Goal: Task Accomplishment & Management: Manage account settings

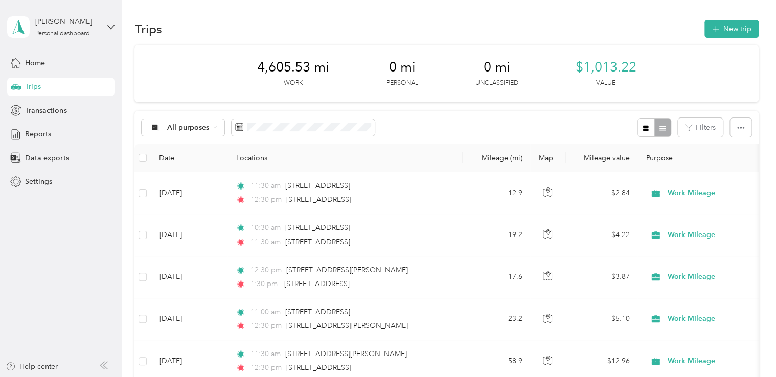
click at [118, 260] on aside "[PERSON_NAME] Personal dashboard Home Trips Transactions Reports Data exports S…" at bounding box center [61, 188] width 122 height 377
click at [44, 60] on span "Home" at bounding box center [35, 63] width 20 height 11
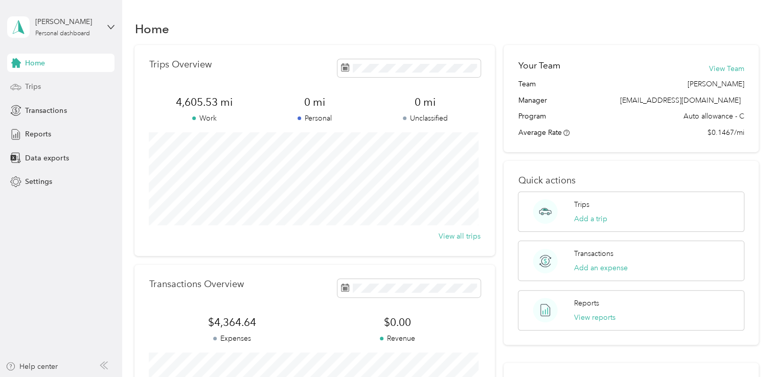
click at [36, 89] on span "Trips" at bounding box center [33, 86] width 16 height 11
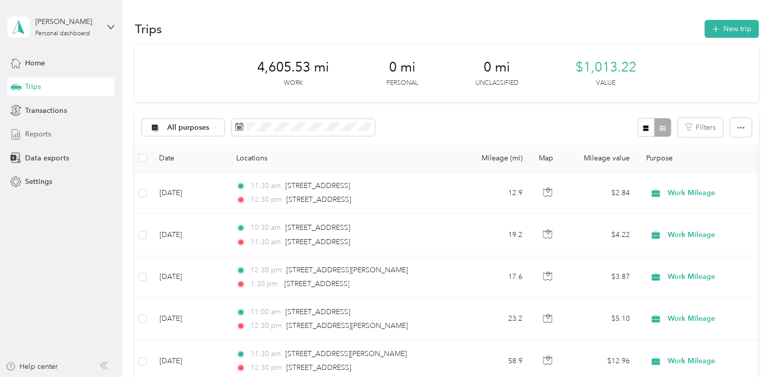
click at [25, 136] on div "Reports" at bounding box center [60, 134] width 107 height 18
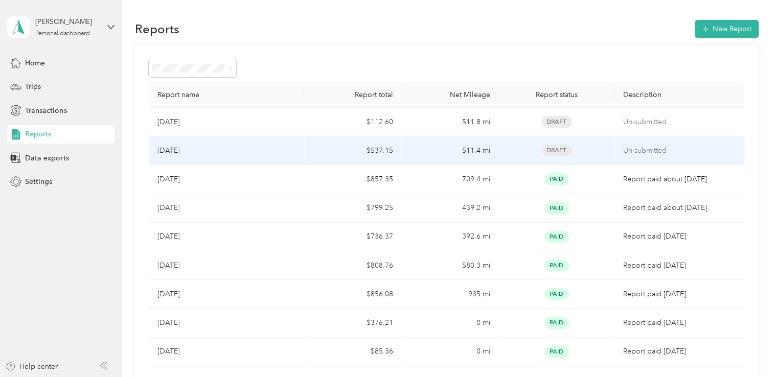
click at [174, 150] on p "[DATE]" at bounding box center [168, 150] width 23 height 11
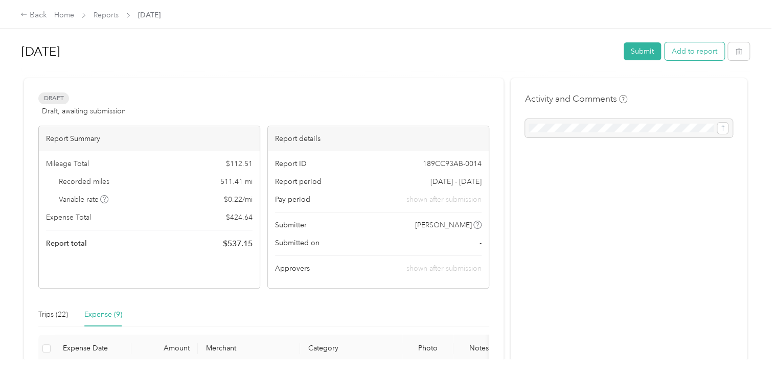
click at [684, 50] on button "Add to report" at bounding box center [695, 51] width 60 height 18
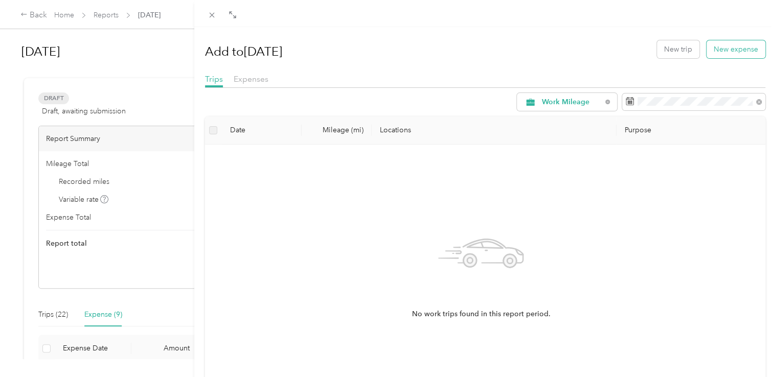
click at [721, 52] on button "New expense" at bounding box center [736, 49] width 59 height 18
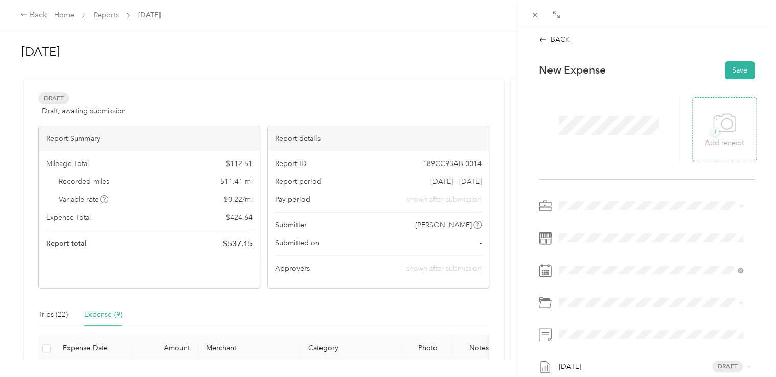
click at [708, 108] on div "+ Add receipt" at bounding box center [725, 129] width 64 height 64
click at [705, 120] on div "+ Add receipt" at bounding box center [724, 128] width 39 height 39
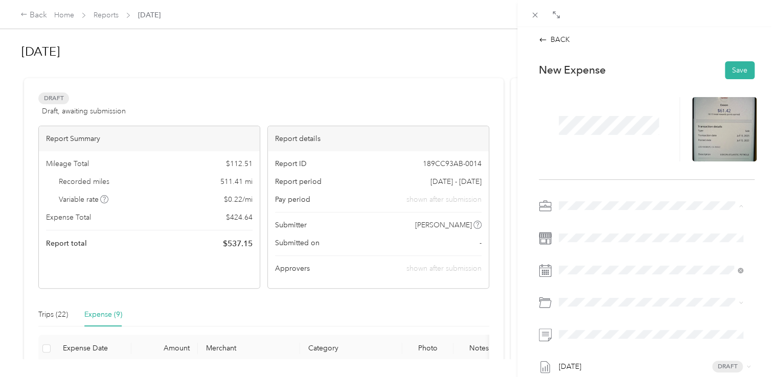
click at [598, 255] on span "Work Mileage - User with auto allowance" at bounding box center [628, 259] width 131 height 9
click at [585, 127] on icon at bounding box center [584, 131] width 10 height 10
click at [645, 197] on div "15" at bounding box center [645, 198] width 13 height 13
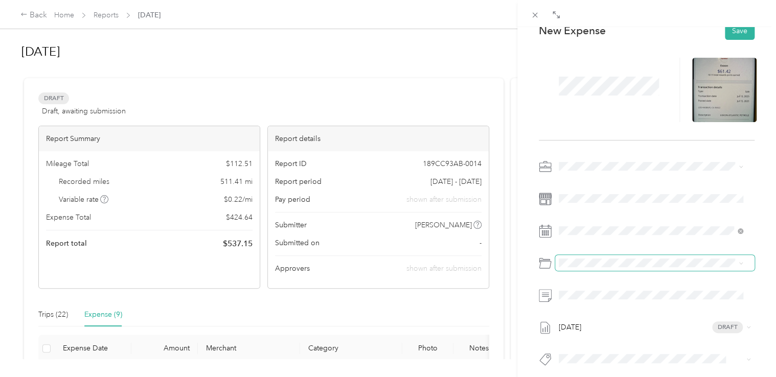
scroll to position [102, 0]
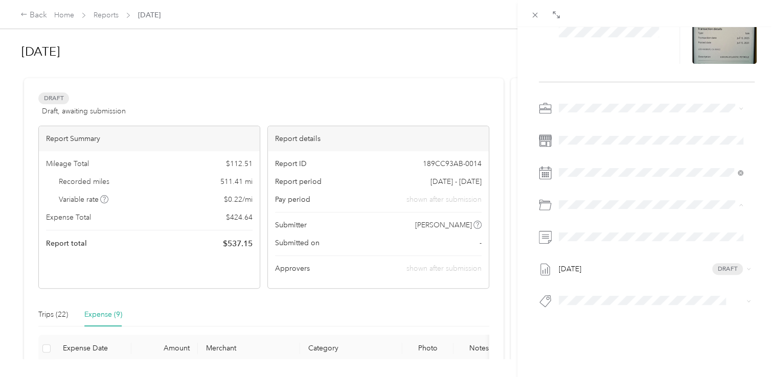
click at [599, 238] on span "Auto Allowance" at bounding box center [611, 239] width 51 height 9
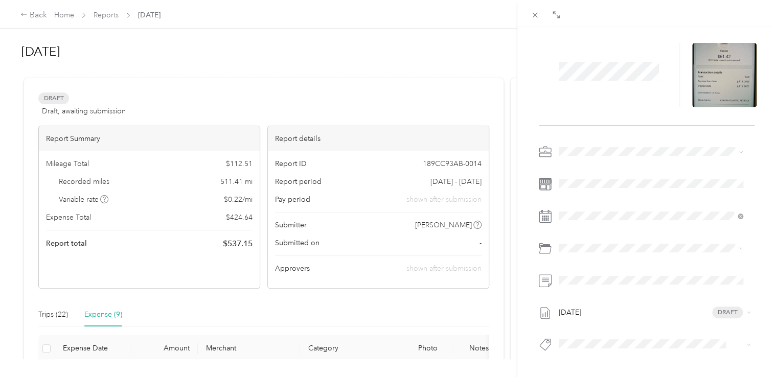
scroll to position [0, 0]
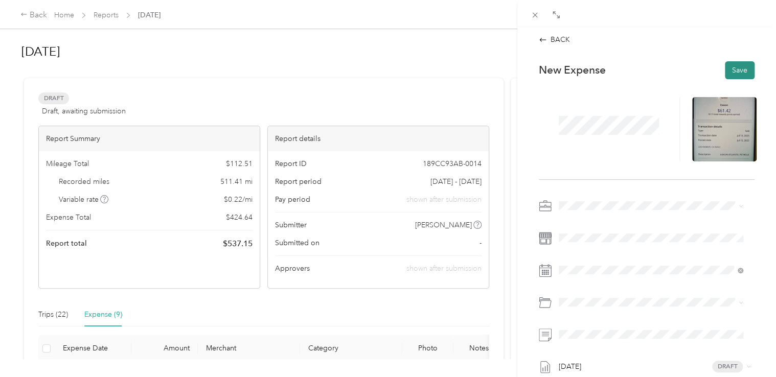
click at [730, 69] on button "Save" at bounding box center [740, 70] width 30 height 18
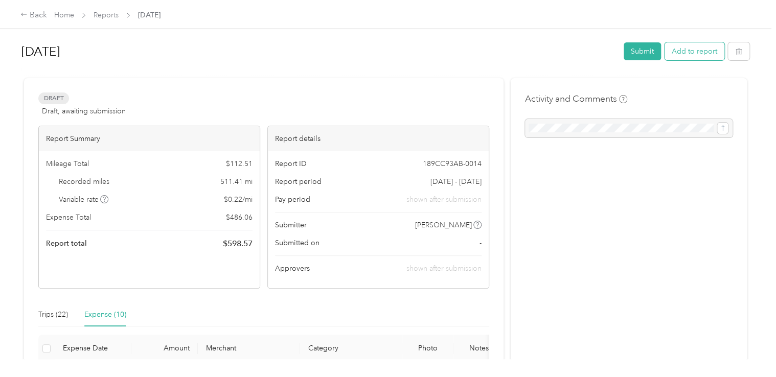
click at [692, 52] on button "Add to report" at bounding box center [695, 51] width 60 height 18
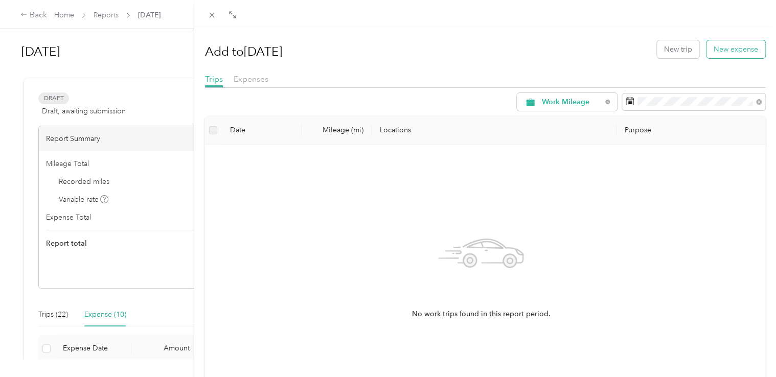
click at [715, 52] on button "New expense" at bounding box center [736, 49] width 59 height 18
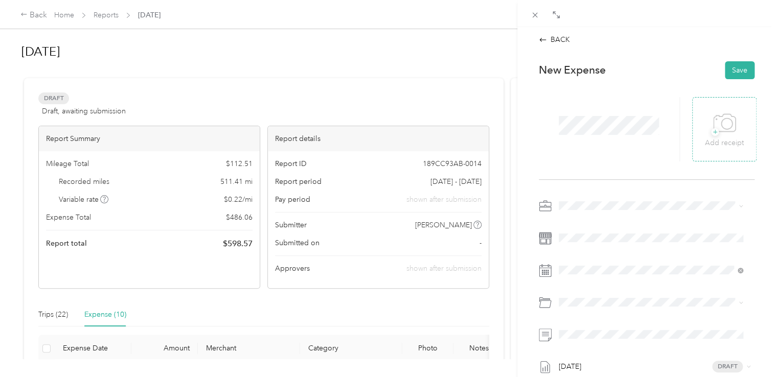
click at [718, 114] on icon at bounding box center [724, 123] width 23 height 28
click at [716, 118] on icon at bounding box center [724, 123] width 23 height 28
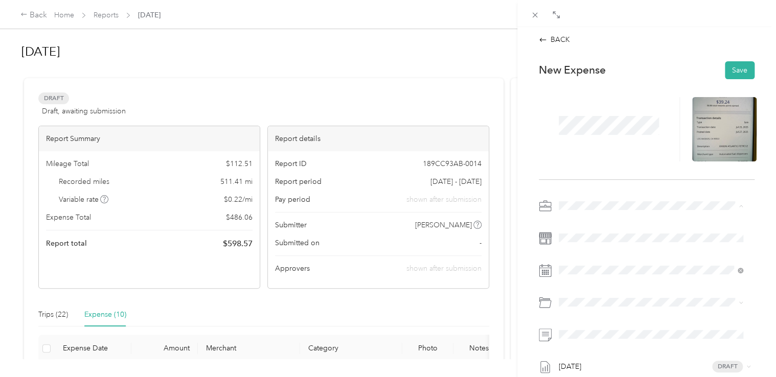
click at [618, 260] on span "Work Mileage - User with auto allowance" at bounding box center [628, 259] width 131 height 9
click at [584, 128] on icon at bounding box center [584, 131] width 10 height 10
click at [618, 229] on div "27" at bounding box center [619, 231] width 13 height 13
click at [593, 186] on li "Auto Allowance" at bounding box center [651, 180] width 192 height 18
click at [734, 72] on button "Save" at bounding box center [740, 70] width 30 height 18
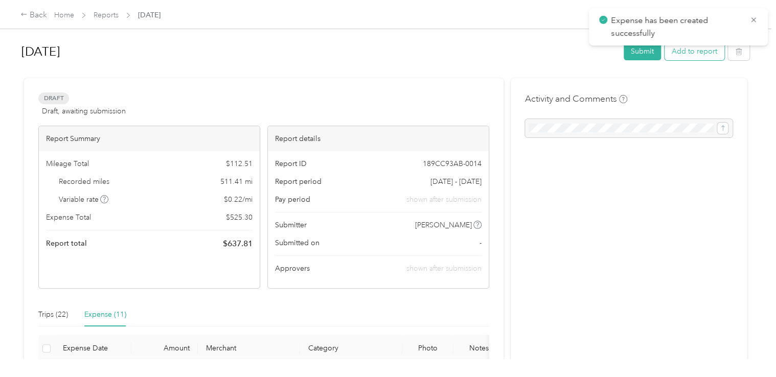
click at [687, 52] on button "Add to report" at bounding box center [695, 51] width 60 height 18
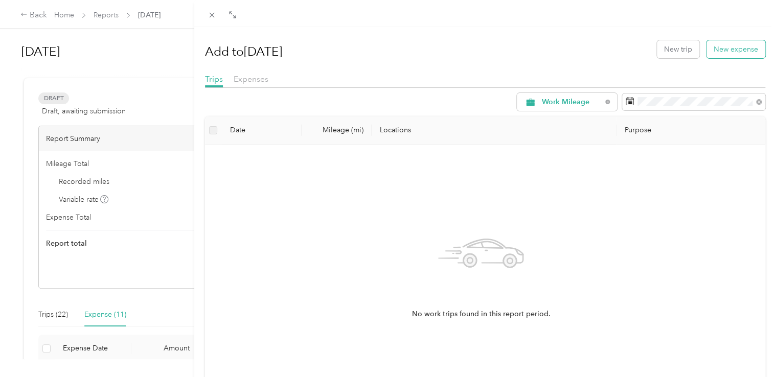
click at [721, 49] on button "New expense" at bounding box center [736, 49] width 59 height 18
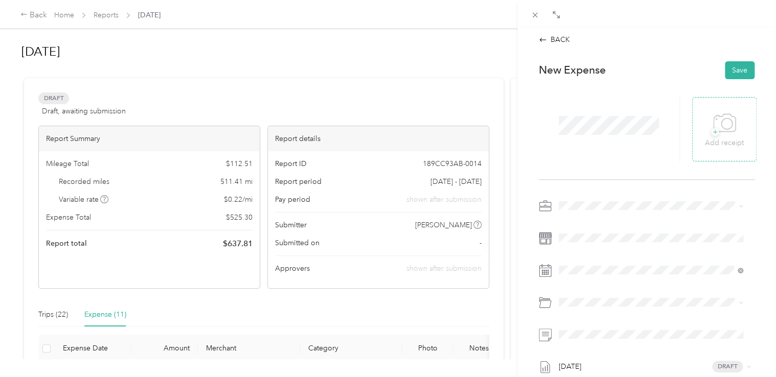
click at [694, 109] on div "+ Add receipt" at bounding box center [725, 129] width 64 height 64
click at [699, 110] on div "+ Add receipt" at bounding box center [725, 129] width 64 height 64
click at [709, 106] on div "+ Add receipt" at bounding box center [725, 129] width 64 height 64
click at [713, 113] on icon at bounding box center [724, 123] width 23 height 28
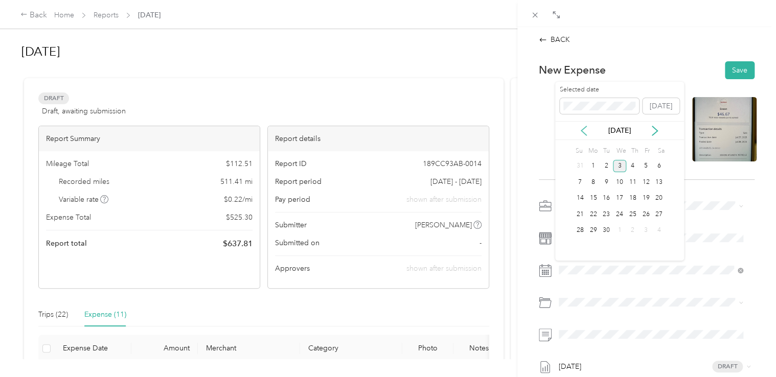
click at [587, 133] on icon at bounding box center [584, 131] width 10 height 10
click at [634, 230] on div "28" at bounding box center [633, 231] width 13 height 13
click at [602, 181] on span "Auto Allowance" at bounding box center [611, 180] width 51 height 9
click at [726, 72] on button "Save" at bounding box center [740, 70] width 30 height 18
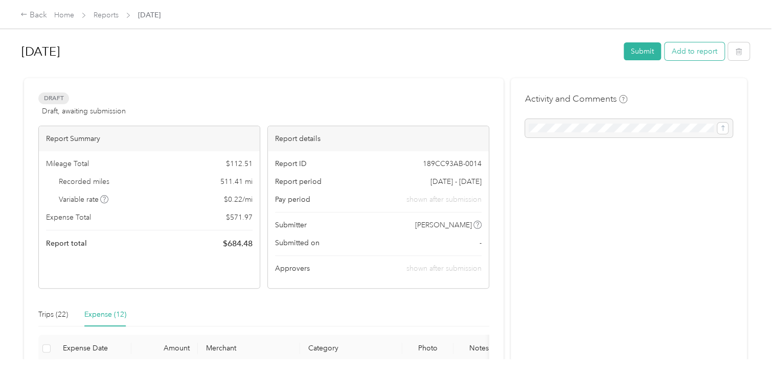
click at [671, 51] on button "Add to report" at bounding box center [695, 51] width 60 height 18
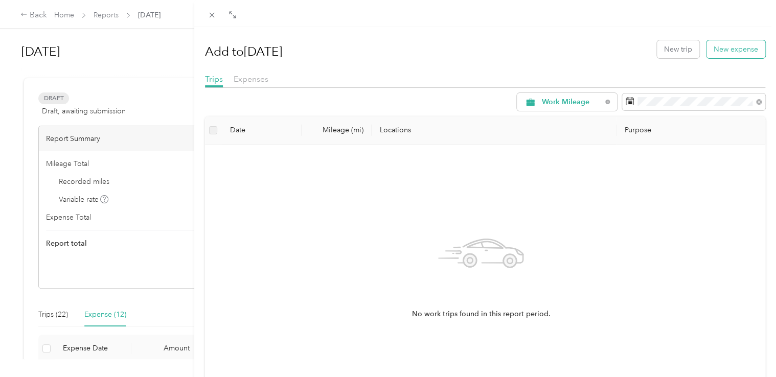
click at [721, 47] on button "New expense" at bounding box center [736, 49] width 59 height 18
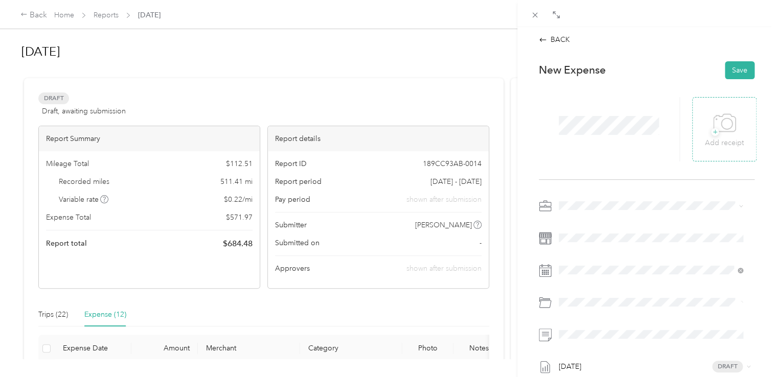
click at [716, 123] on icon at bounding box center [724, 123] width 23 height 28
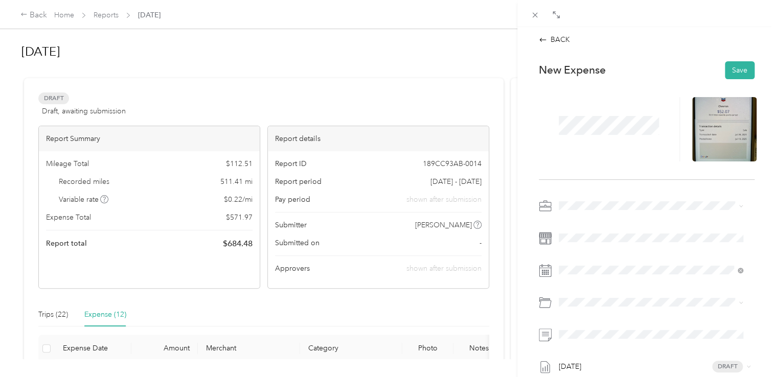
click at [596, 259] on span "Work Mileage - User with auto allowance" at bounding box center [628, 257] width 131 height 9
click at [582, 132] on icon at bounding box center [584, 131] width 10 height 10
click at [658, 184] on div "9" at bounding box center [659, 182] width 13 height 13
click at [586, 132] on icon at bounding box center [584, 131] width 10 height 10
click at [618, 181] on div "9" at bounding box center [619, 182] width 13 height 13
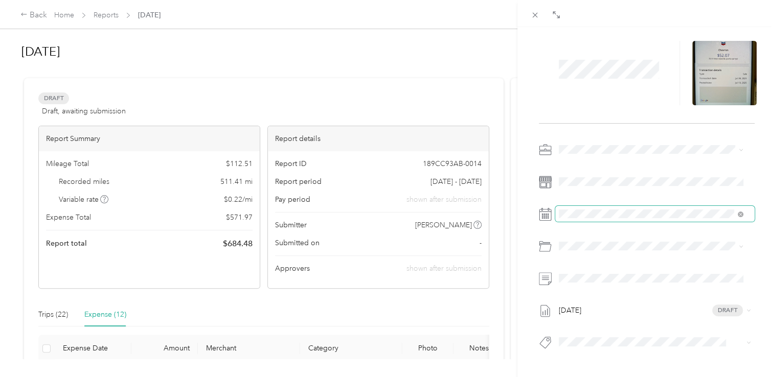
scroll to position [105, 0]
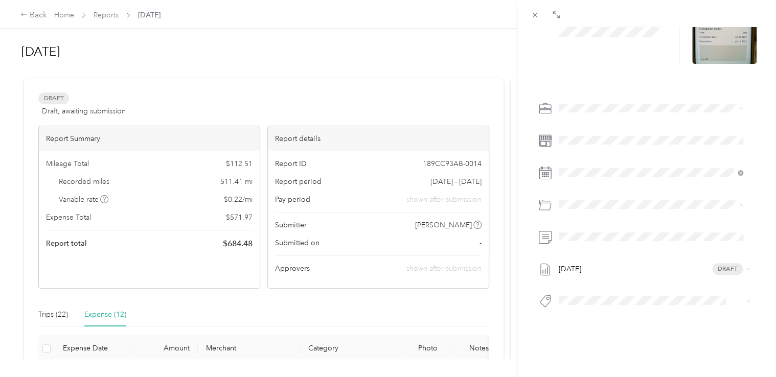
click at [597, 232] on span "Auto Allowance" at bounding box center [611, 236] width 51 height 9
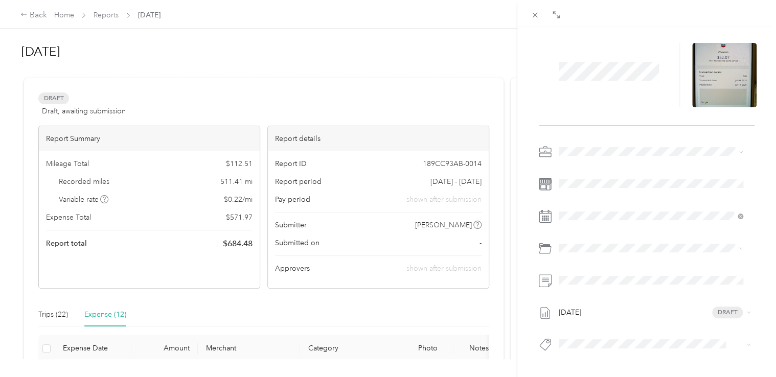
scroll to position [0, 0]
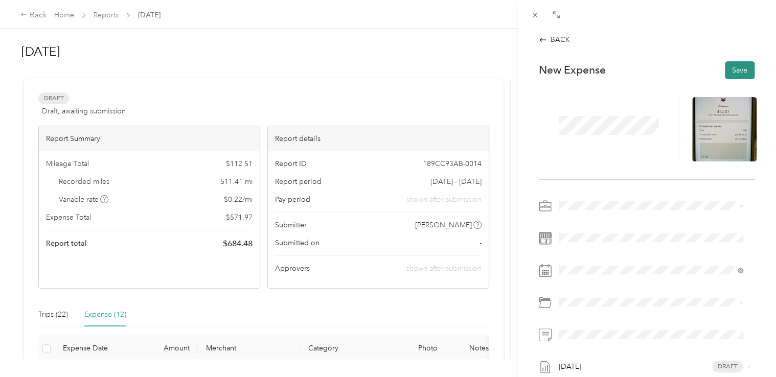
click at [733, 71] on button "Save" at bounding box center [740, 70] width 30 height 18
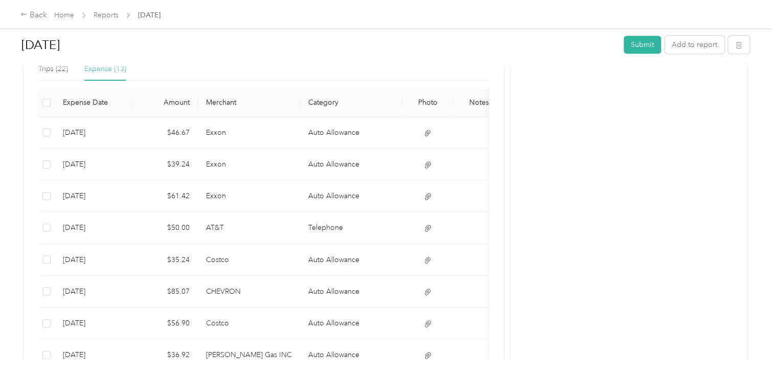
scroll to position [256, 0]
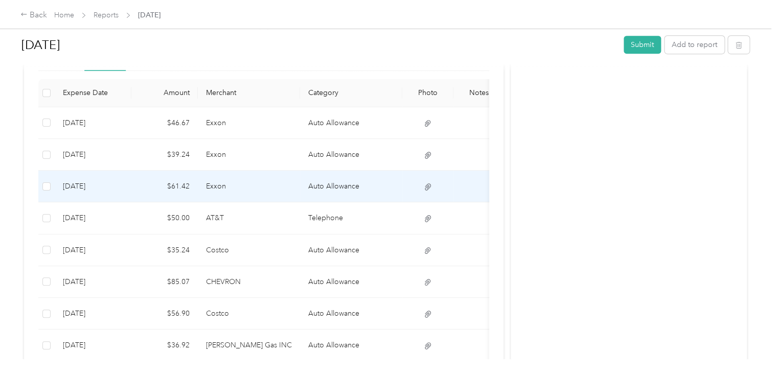
click at [84, 187] on td "[DATE]" at bounding box center [93, 187] width 77 height 32
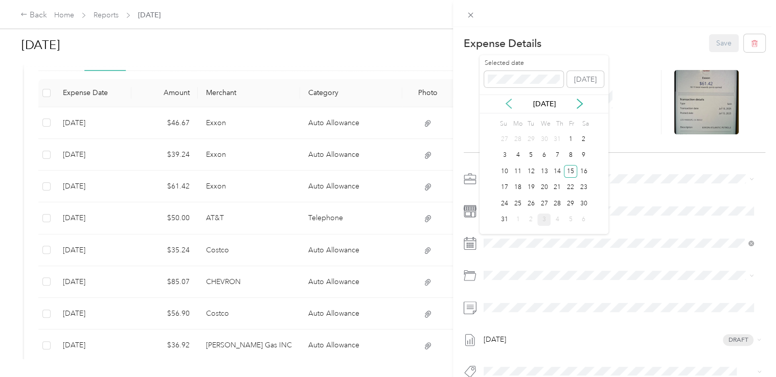
click at [509, 103] on icon at bounding box center [509, 104] width 10 height 10
click at [531, 170] on div "15" at bounding box center [531, 171] width 13 height 13
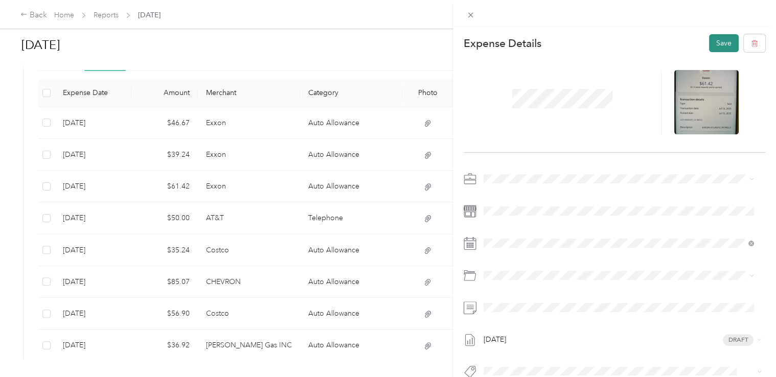
click at [715, 39] on button "Save" at bounding box center [724, 43] width 30 height 18
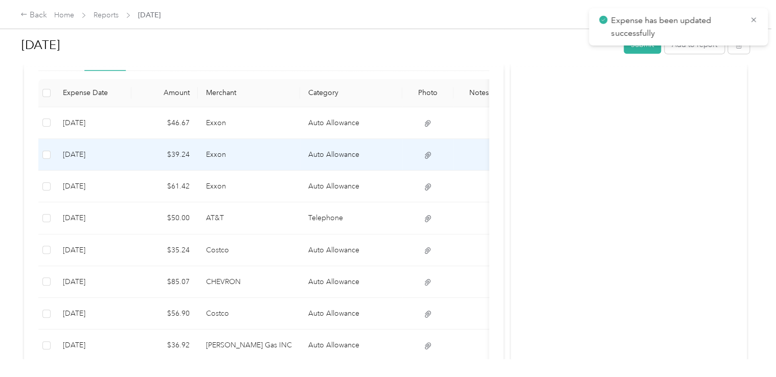
click at [80, 154] on td "[DATE]" at bounding box center [93, 155] width 77 height 32
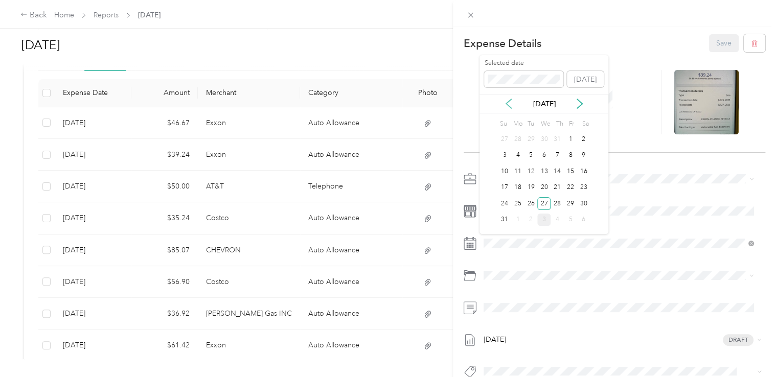
click at [508, 106] on icon at bounding box center [509, 104] width 10 height 10
click at [509, 202] on div "27" at bounding box center [504, 203] width 13 height 13
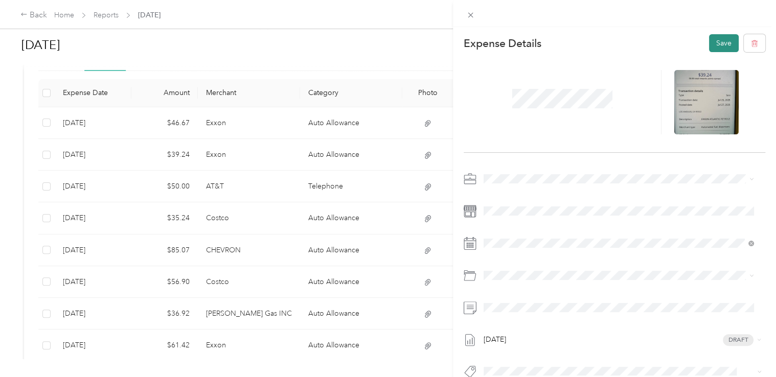
click at [718, 44] on button "Save" at bounding box center [724, 43] width 30 height 18
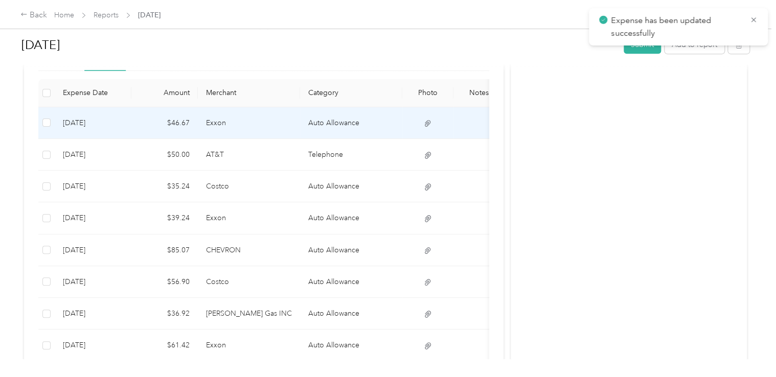
click at [85, 124] on td "[DATE]" at bounding box center [93, 123] width 77 height 32
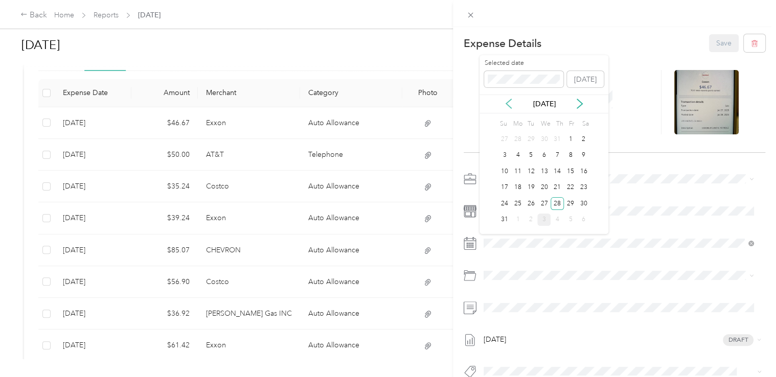
click at [512, 107] on icon at bounding box center [509, 104] width 10 height 10
click at [515, 205] on div "28" at bounding box center [517, 203] width 13 height 13
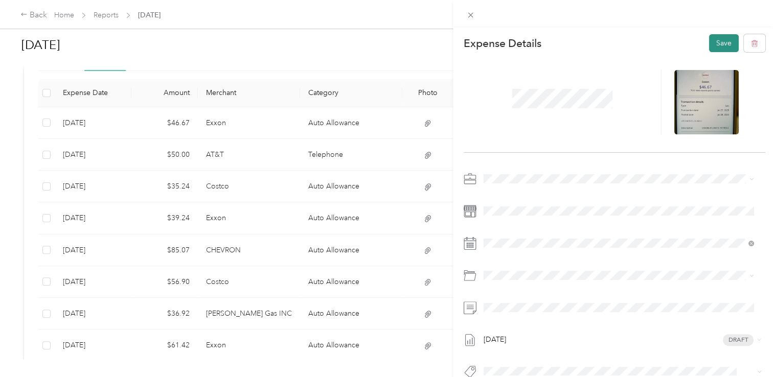
click at [709, 44] on button "Save" at bounding box center [724, 43] width 30 height 18
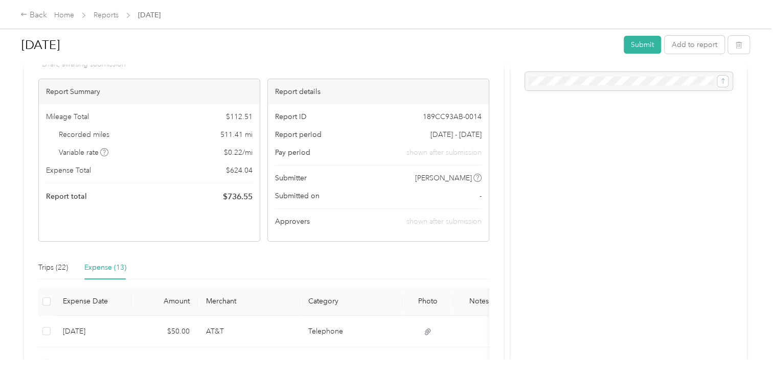
scroll to position [0, 0]
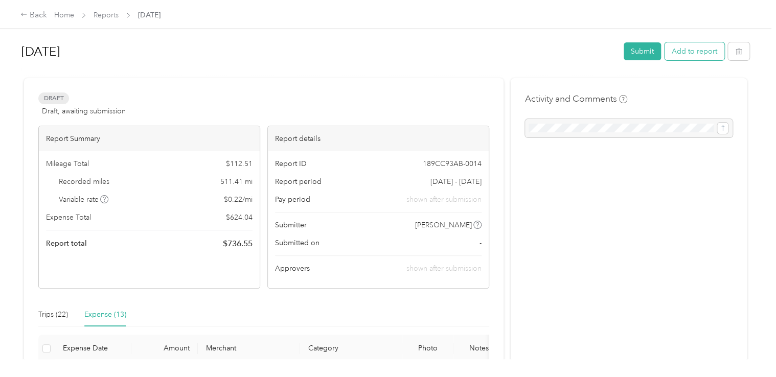
click at [695, 51] on button "Add to report" at bounding box center [695, 51] width 60 height 18
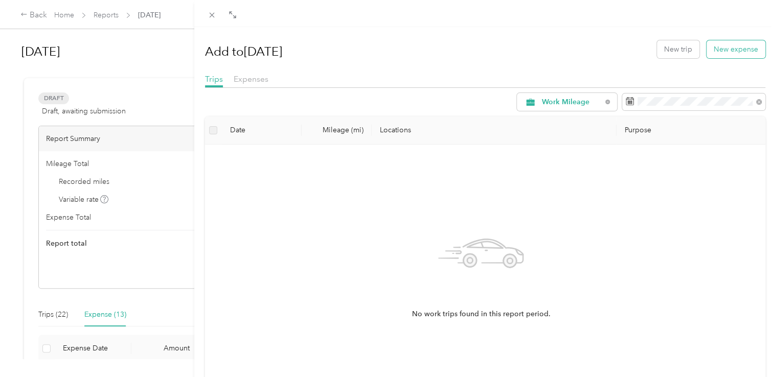
click at [737, 50] on button "New expense" at bounding box center [736, 49] width 59 height 18
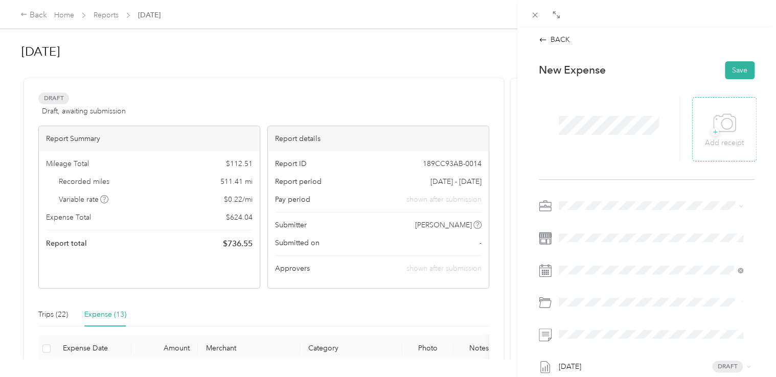
click at [726, 119] on icon at bounding box center [724, 123] width 23 height 28
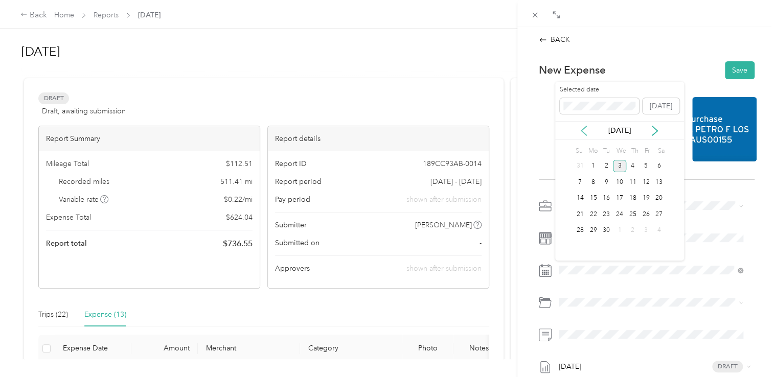
click at [587, 134] on icon at bounding box center [584, 131] width 10 height 10
click at [586, 138] on div "[DATE]" at bounding box center [619, 130] width 129 height 19
click at [586, 136] on div "[DATE]" at bounding box center [619, 130] width 129 height 11
click at [587, 131] on icon at bounding box center [584, 131] width 10 height 10
click at [607, 165] on div "1" at bounding box center [606, 166] width 13 height 13
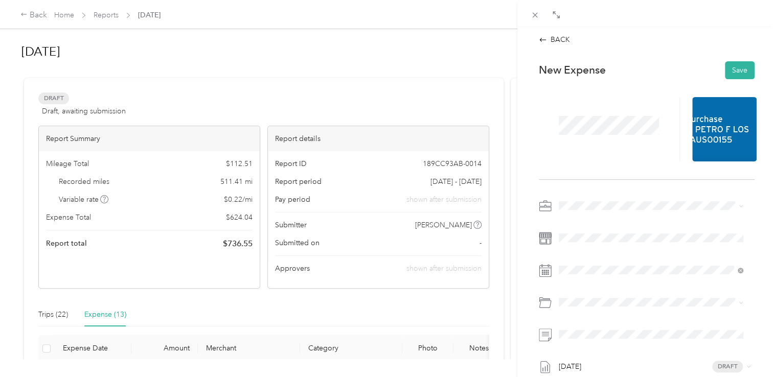
scroll to position [102, 0]
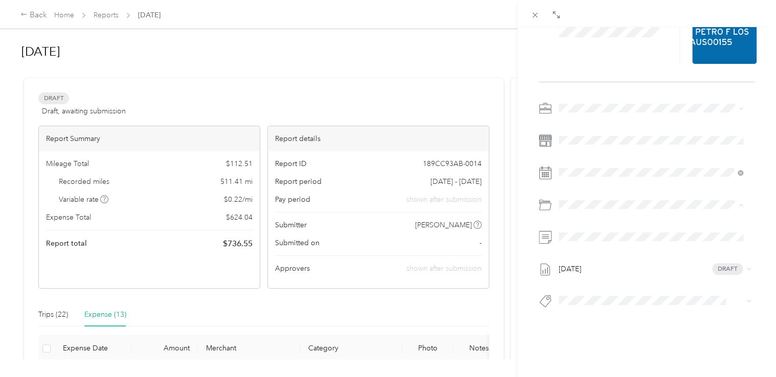
click at [583, 239] on div "Auto Allowance" at bounding box center [651, 239] width 177 height 11
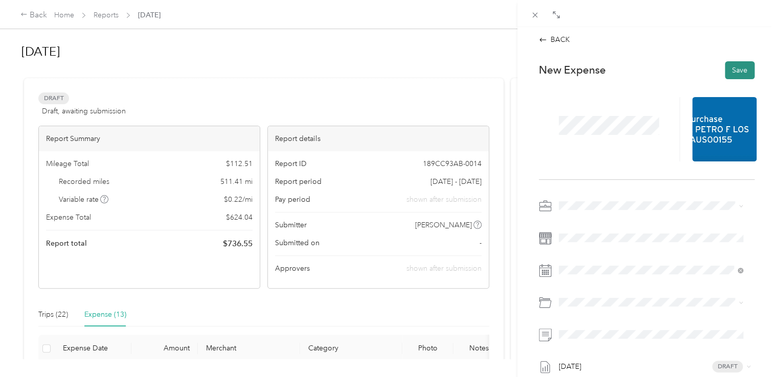
click at [730, 71] on button "Save" at bounding box center [740, 70] width 30 height 18
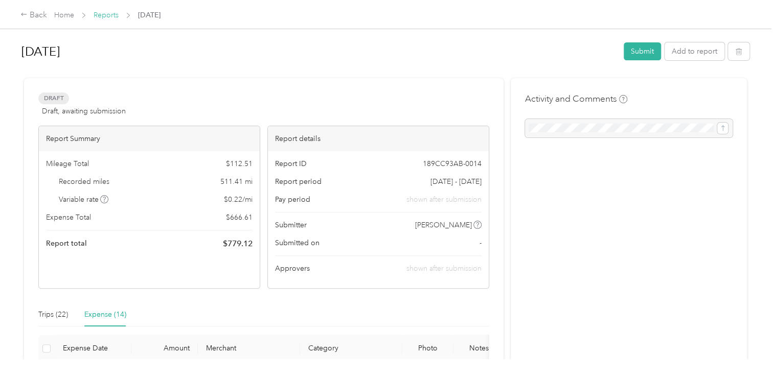
click at [101, 19] on link "Reports" at bounding box center [106, 15] width 25 height 9
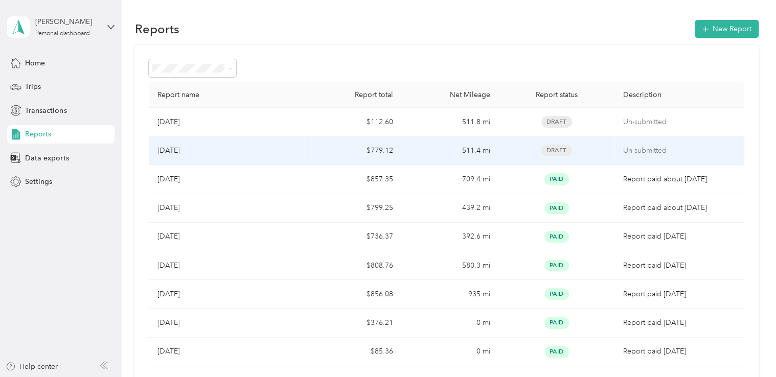
click at [215, 146] on div "[DATE]" at bounding box center [226, 150] width 139 height 11
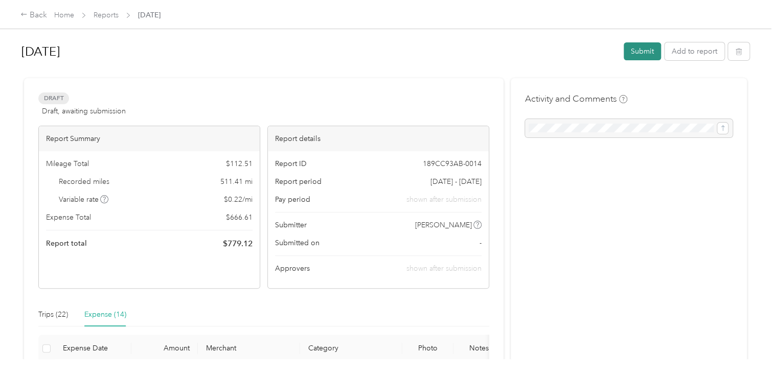
click at [641, 50] on button "Submit" at bounding box center [642, 51] width 37 height 18
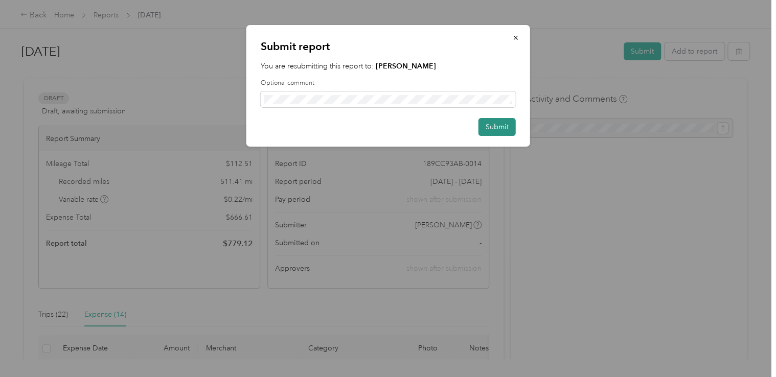
click at [497, 125] on button "Submit" at bounding box center [497, 127] width 37 height 18
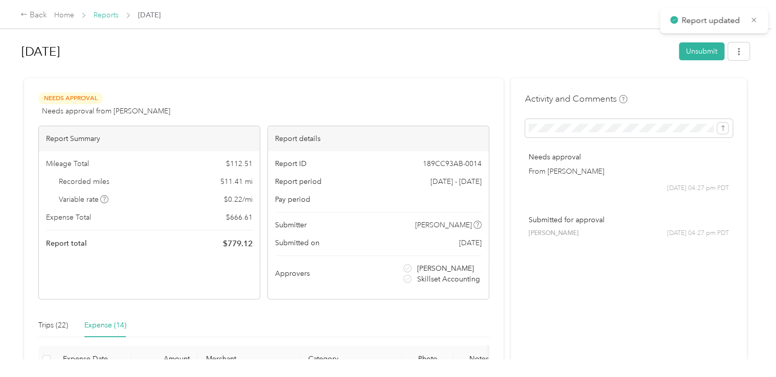
click at [107, 15] on link "Reports" at bounding box center [106, 15] width 25 height 9
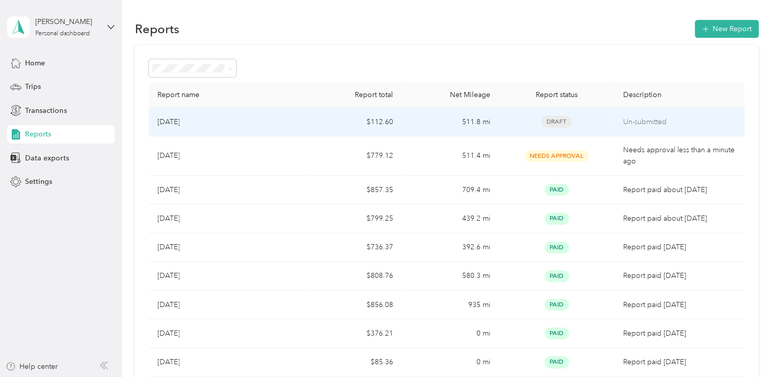
click at [334, 126] on td "$112.60" at bounding box center [352, 122] width 97 height 29
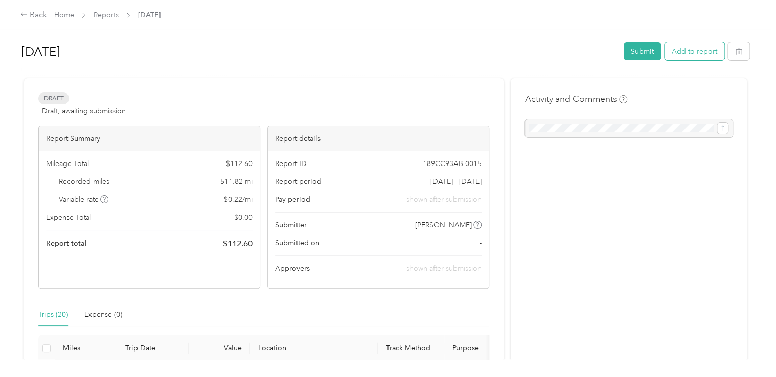
click at [695, 52] on button "Add to report" at bounding box center [695, 51] width 60 height 18
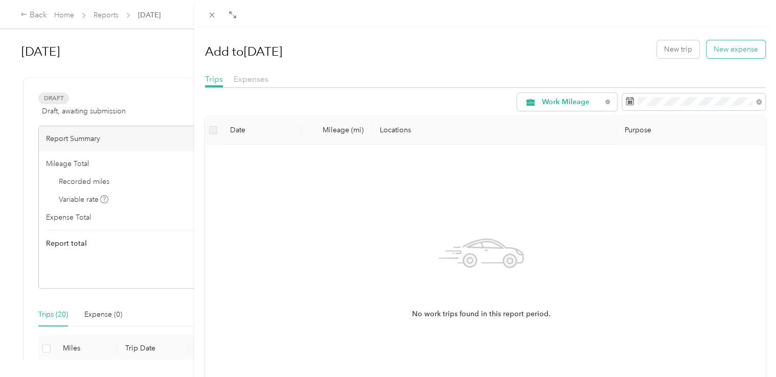
click at [717, 53] on button "New expense" at bounding box center [736, 49] width 59 height 18
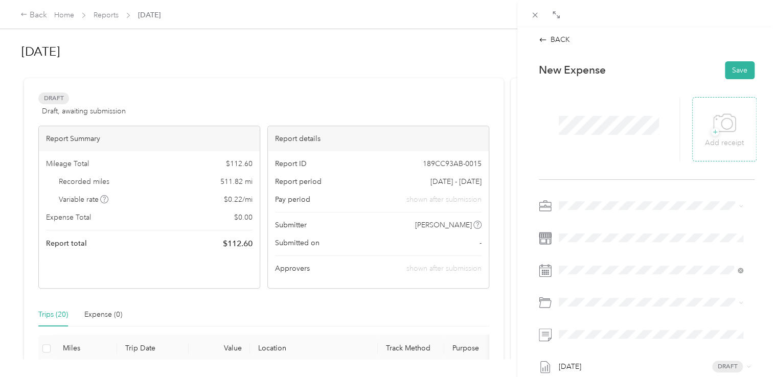
click at [720, 108] on div "+ Add receipt" at bounding box center [725, 129] width 64 height 64
click at [718, 107] on div "+ Add receipt" at bounding box center [725, 129] width 64 height 64
click at [713, 117] on icon at bounding box center [724, 123] width 23 height 28
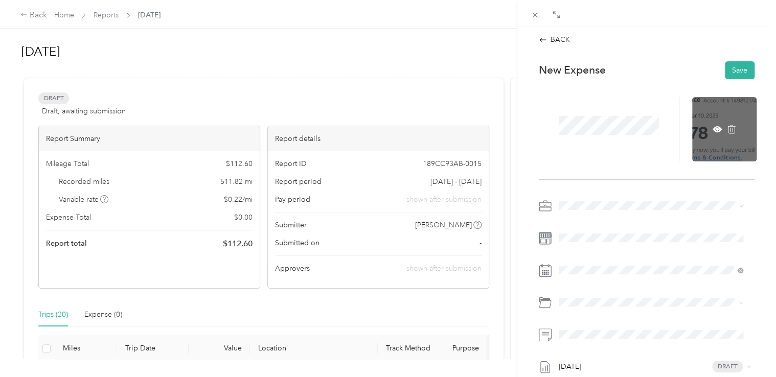
click at [726, 120] on div at bounding box center [725, 129] width 64 height 64
click at [713, 127] on icon at bounding box center [717, 129] width 9 height 9
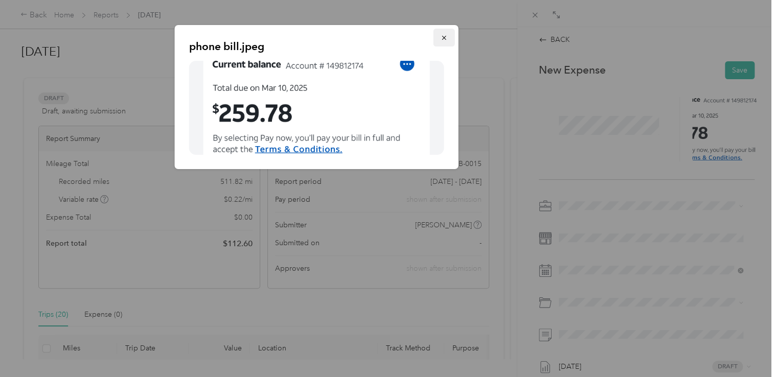
click at [447, 38] on icon "button" at bounding box center [444, 37] width 7 height 7
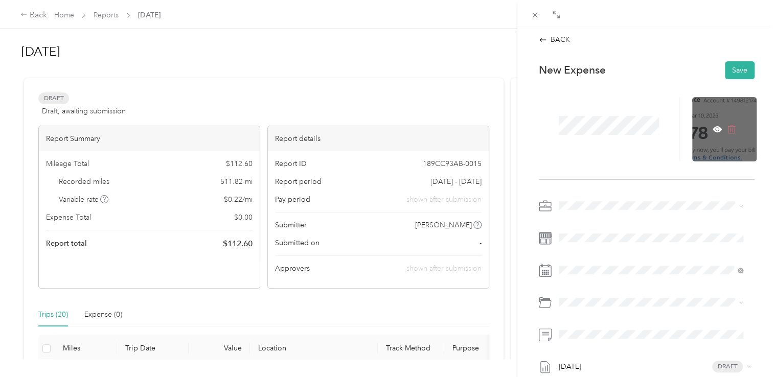
click at [727, 127] on icon at bounding box center [731, 129] width 9 height 9
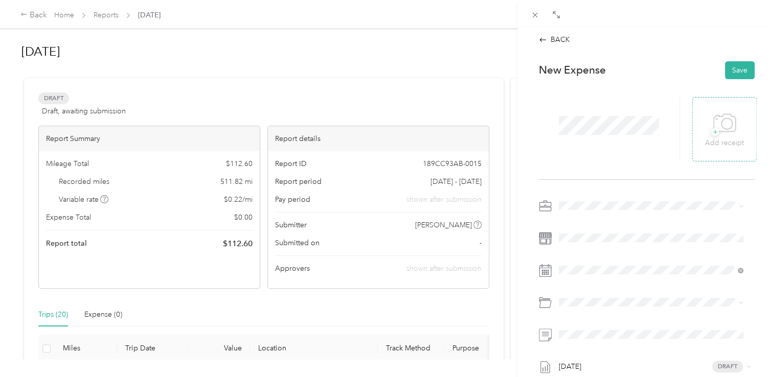
click at [722, 129] on icon at bounding box center [727, 124] width 11 height 11
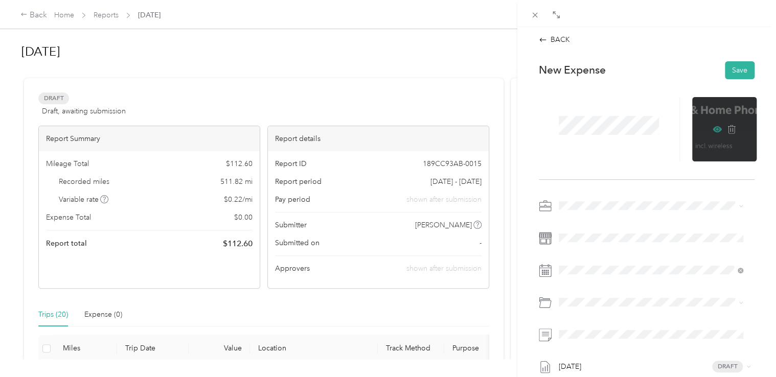
click at [713, 130] on icon at bounding box center [717, 129] width 9 height 9
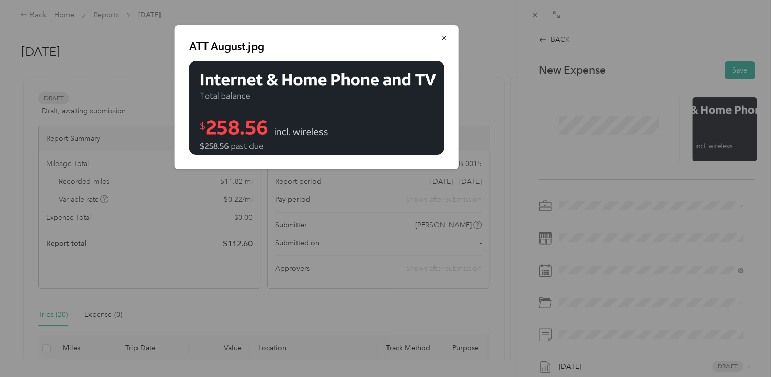
click at [653, 170] on div "ATT August.jpg" at bounding box center [530, 98] width 284 height 147
click at [442, 38] on icon "button" at bounding box center [444, 37] width 7 height 7
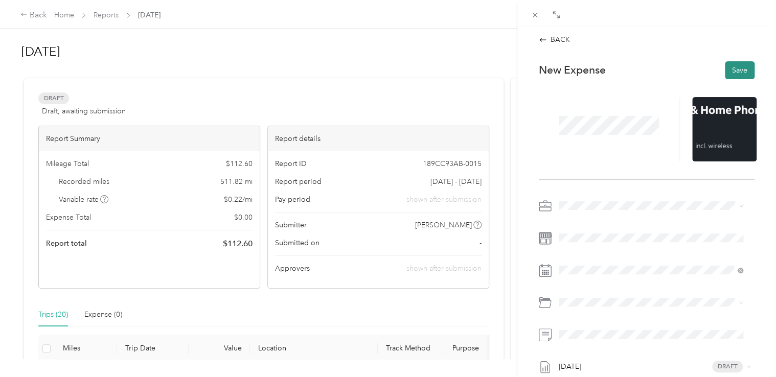
click at [732, 74] on button "Save" at bounding box center [740, 70] width 30 height 18
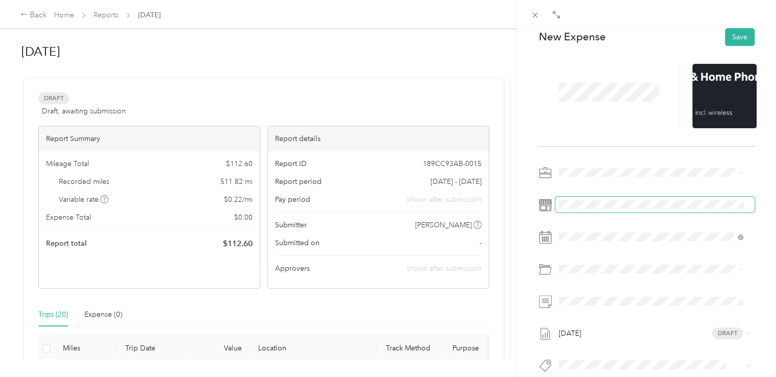
scroll to position [51, 0]
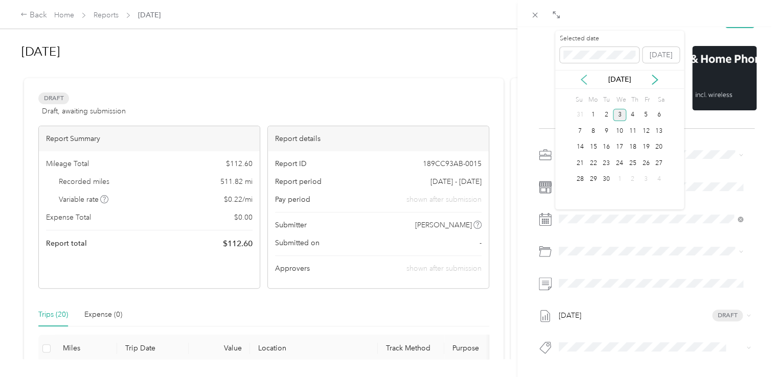
click at [584, 80] on icon at bounding box center [584, 80] width 10 height 10
click at [581, 191] on div "31" at bounding box center [580, 195] width 13 height 13
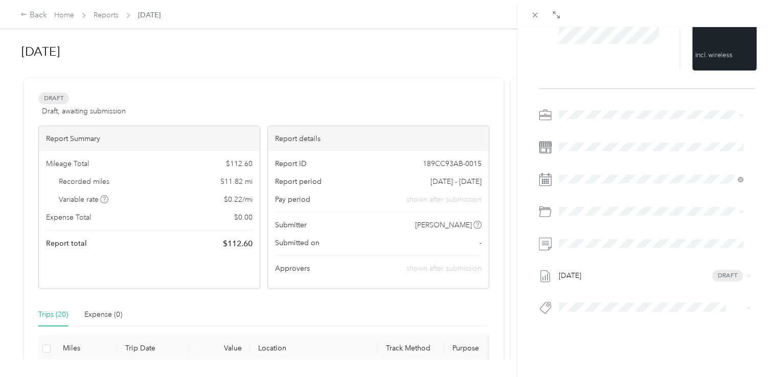
scroll to position [105, 0]
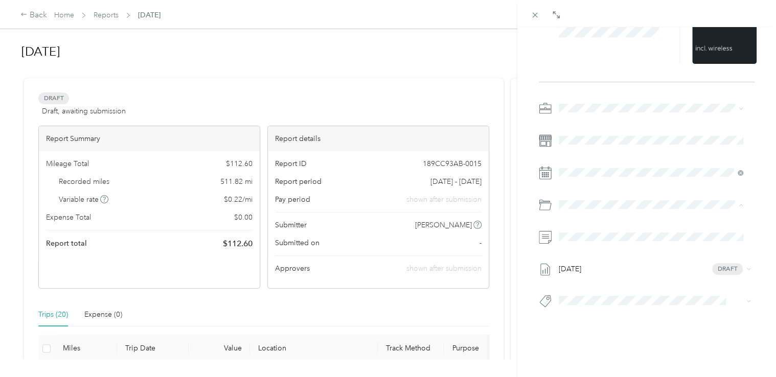
click at [601, 236] on span "Auto Allowance" at bounding box center [611, 236] width 51 height 9
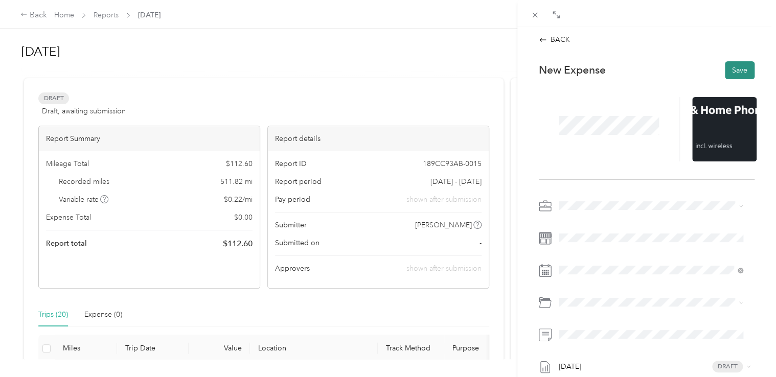
click at [725, 66] on button "Save" at bounding box center [740, 70] width 30 height 18
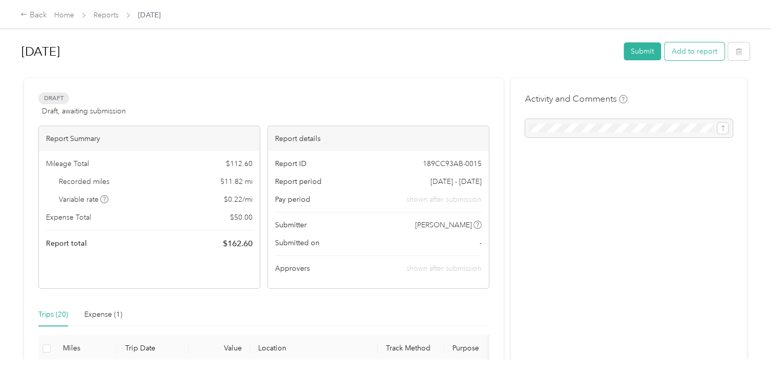
click at [684, 51] on button "Add to report" at bounding box center [695, 51] width 60 height 18
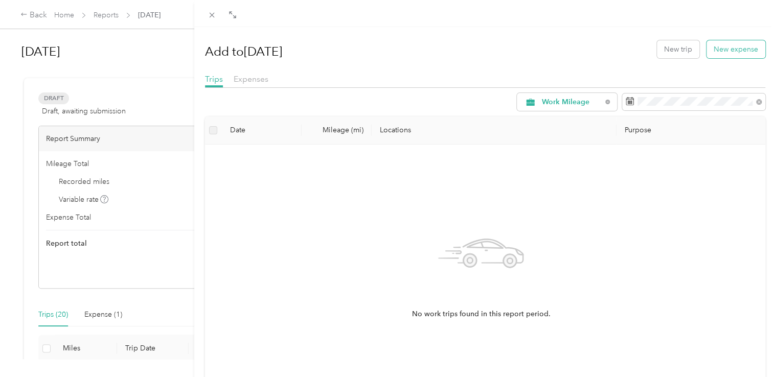
click at [720, 44] on button "New expense" at bounding box center [736, 49] width 59 height 18
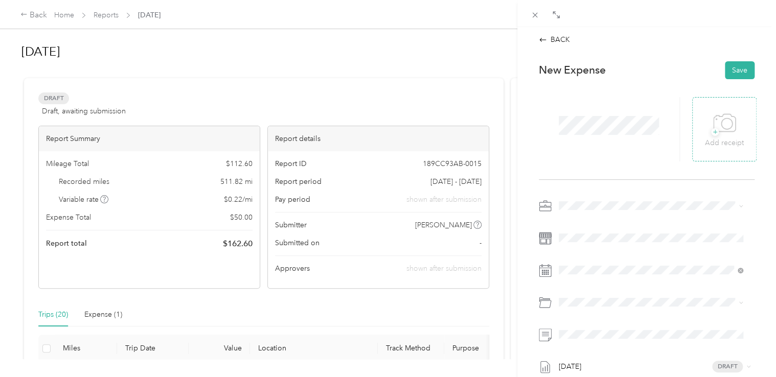
click at [734, 123] on div "+ Add receipt" at bounding box center [724, 128] width 39 height 39
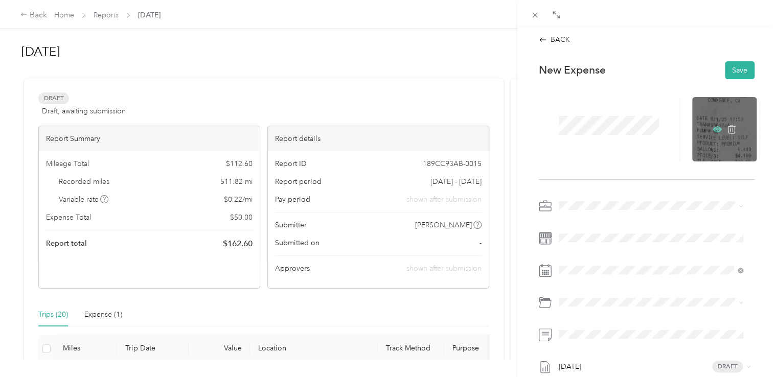
click at [713, 125] on icon at bounding box center [717, 129] width 9 height 9
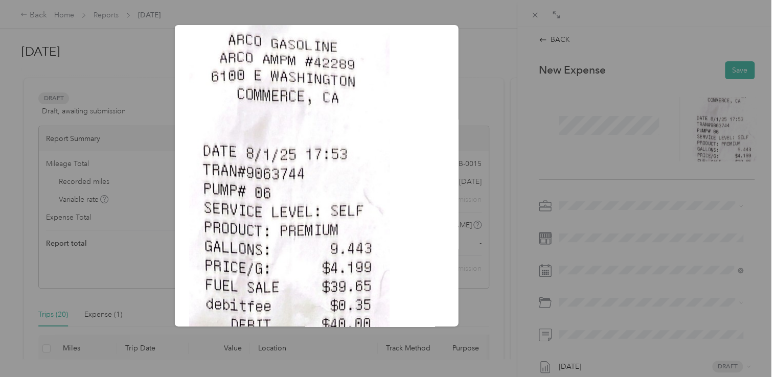
scroll to position [68, 0]
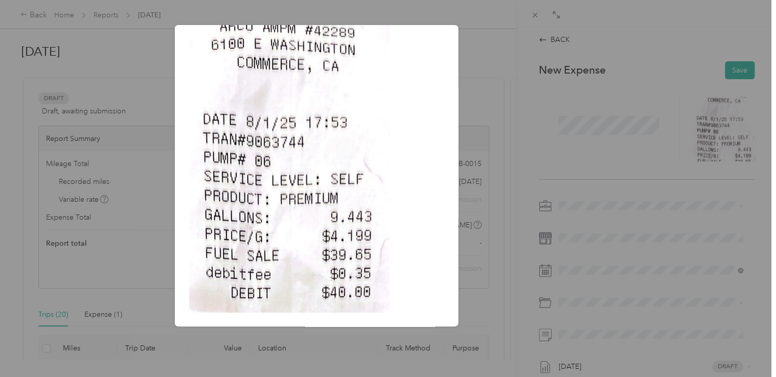
click at [503, 66] on div "[DATE].jpg" at bounding box center [530, 177] width 284 height 305
click at [365, 45] on img at bounding box center [289, 153] width 200 height 320
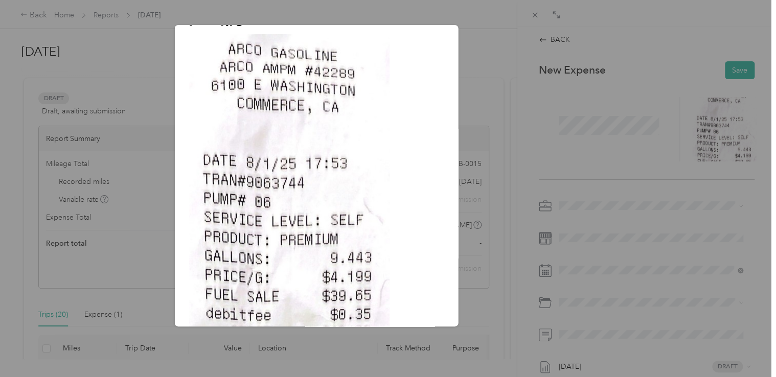
scroll to position [0, 0]
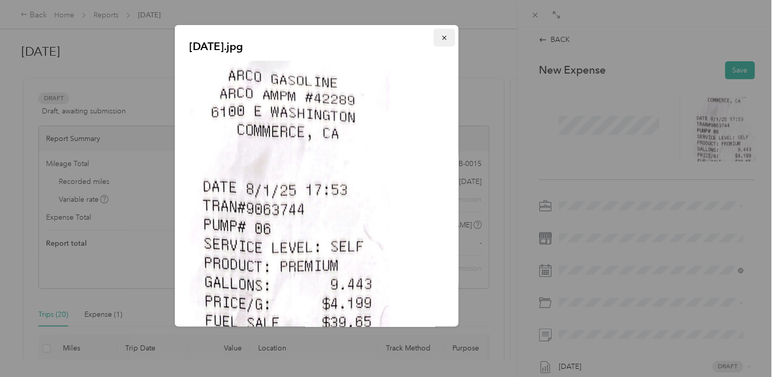
click at [441, 37] on icon "button" at bounding box center [444, 37] width 7 height 7
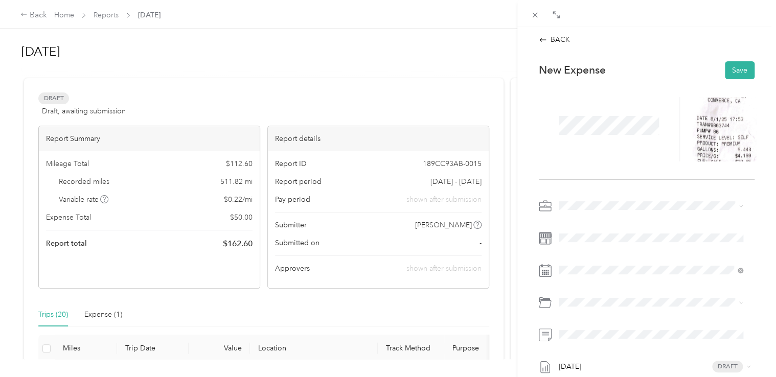
click at [583, 258] on span "Work Mileage - User with auto allowance" at bounding box center [628, 259] width 131 height 9
click at [593, 261] on div "[DATE] Draft" at bounding box center [647, 305] width 216 height 215
click at [583, 131] on icon at bounding box center [584, 130] width 5 height 9
click at [646, 167] on div "1" at bounding box center [645, 166] width 13 height 13
click at [607, 174] on li "Auto Allowance" at bounding box center [651, 180] width 192 height 18
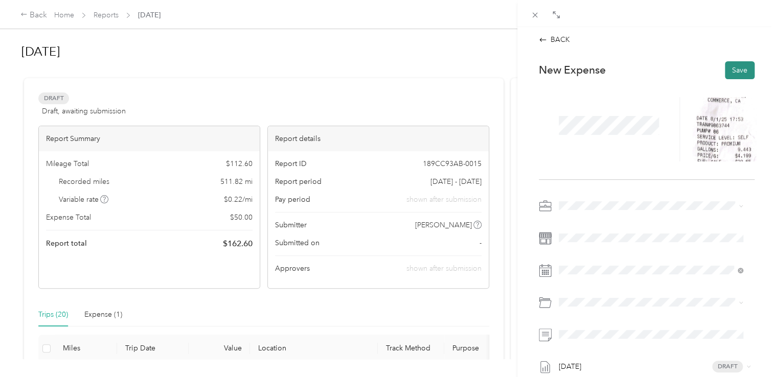
click at [726, 70] on button "Save" at bounding box center [740, 70] width 30 height 18
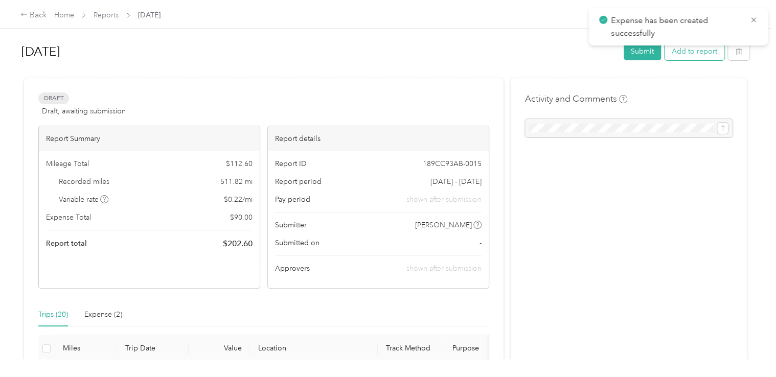
click at [688, 58] on button "Add to report" at bounding box center [695, 51] width 60 height 18
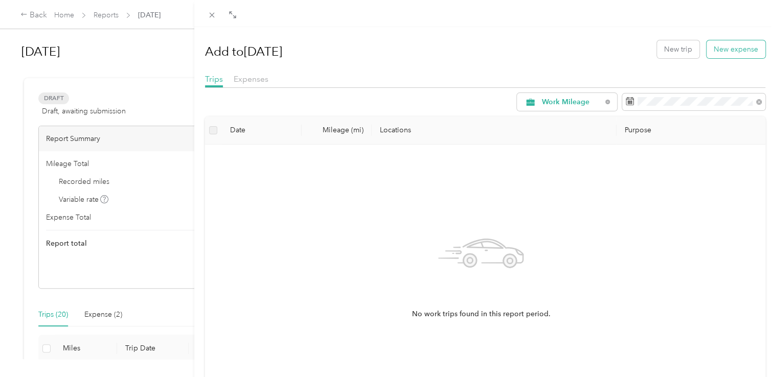
click at [710, 54] on button "New expense" at bounding box center [736, 49] width 59 height 18
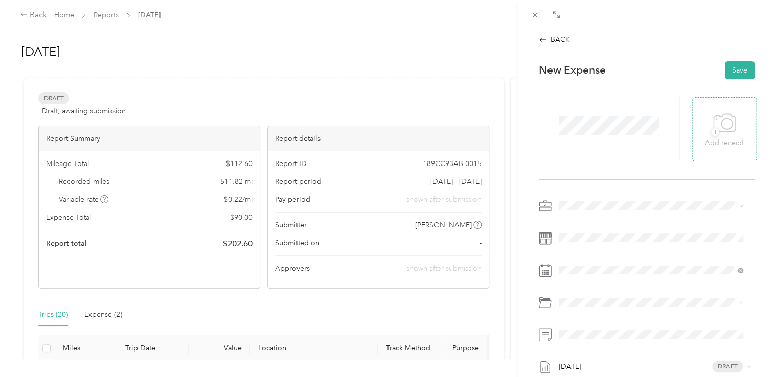
click at [713, 113] on icon at bounding box center [724, 123] width 23 height 28
click at [607, 182] on span "Auto Allowance" at bounding box center [611, 180] width 51 height 9
click at [732, 71] on button "Save" at bounding box center [740, 70] width 30 height 18
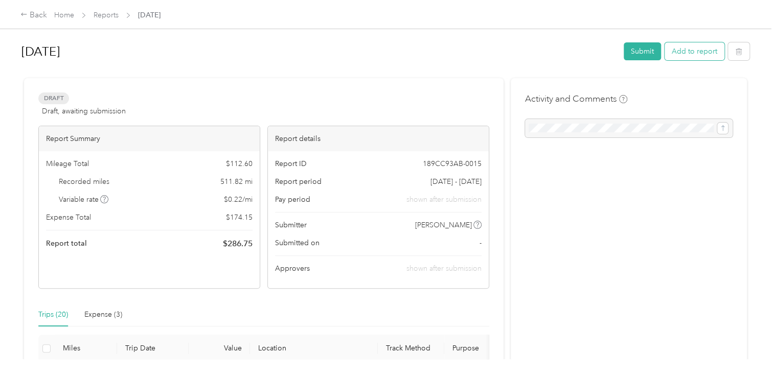
click at [686, 56] on button "Add to report" at bounding box center [695, 51] width 60 height 18
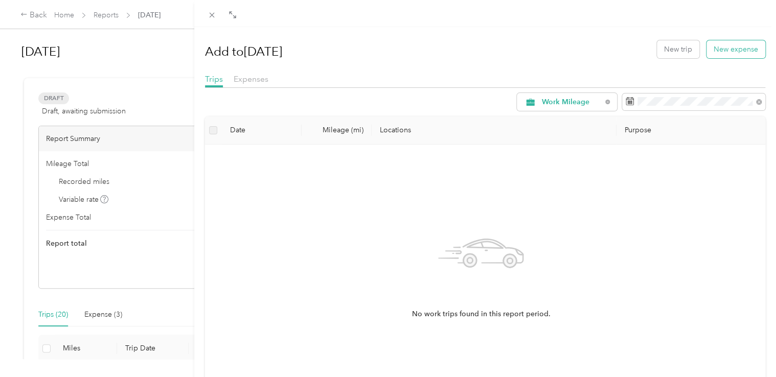
click at [715, 52] on button "New expense" at bounding box center [736, 49] width 59 height 18
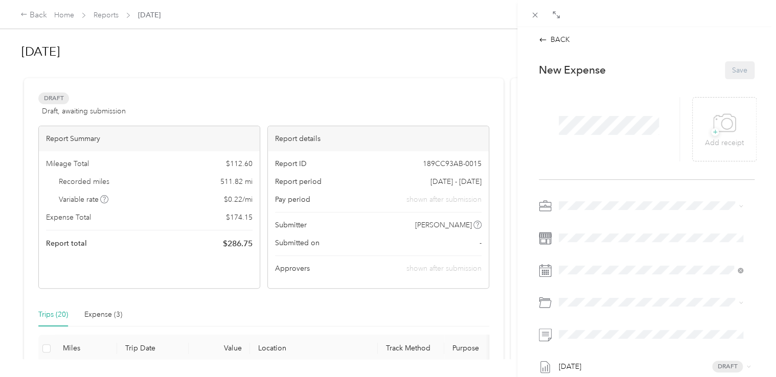
click at [391, 80] on div "BACK This expense cannot be edited because it is either under review, approved,…" at bounding box center [388, 188] width 776 height 377
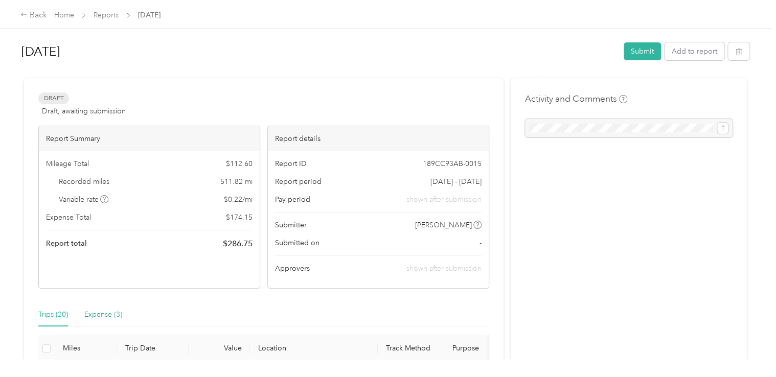
click at [103, 316] on div "Expense (3)" at bounding box center [103, 314] width 38 height 11
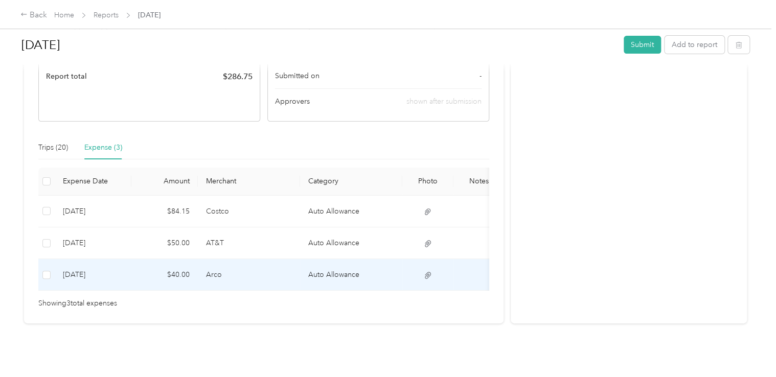
scroll to position [184, 0]
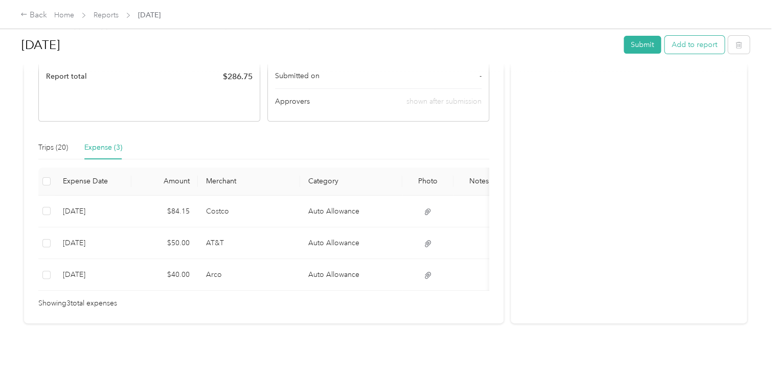
click at [701, 40] on button "Add to report" at bounding box center [695, 45] width 60 height 18
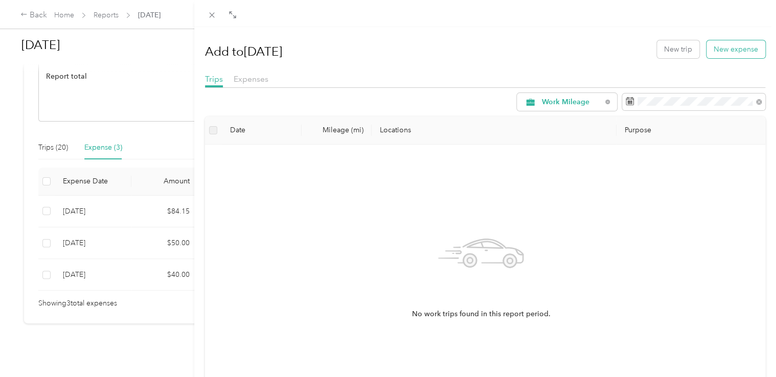
click at [720, 49] on button "New expense" at bounding box center [736, 49] width 59 height 18
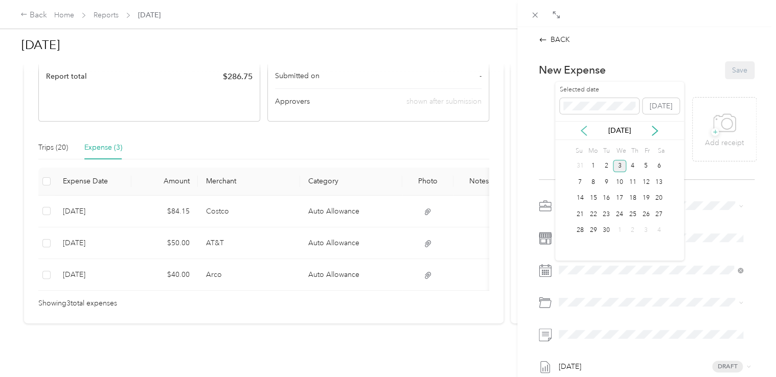
click at [583, 126] on icon at bounding box center [584, 131] width 10 height 10
click at [579, 183] on div "3" at bounding box center [580, 182] width 13 height 13
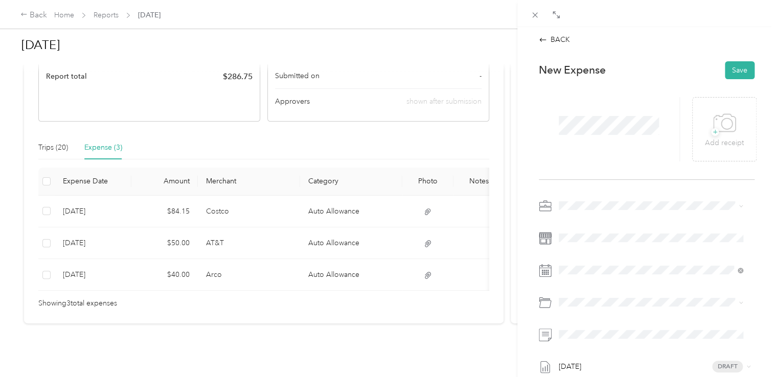
click at [600, 255] on span "Work Mileage - User with auto allowance" at bounding box center [628, 259] width 131 height 9
click at [622, 178] on span "Auto Allowance" at bounding box center [611, 180] width 51 height 9
click at [705, 115] on div "+ Add receipt" at bounding box center [724, 128] width 39 height 39
click at [735, 65] on button "Save" at bounding box center [740, 70] width 30 height 18
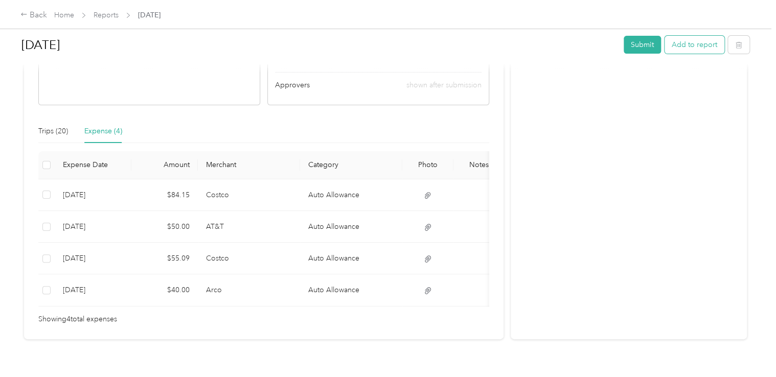
click at [683, 48] on button "Add to report" at bounding box center [695, 45] width 60 height 18
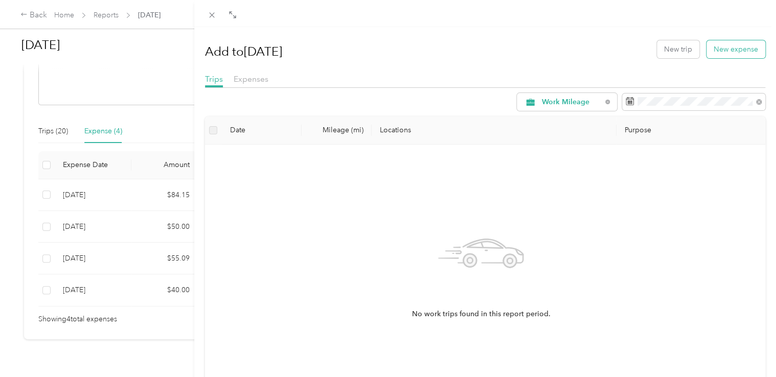
click at [713, 50] on button "New expense" at bounding box center [736, 49] width 59 height 18
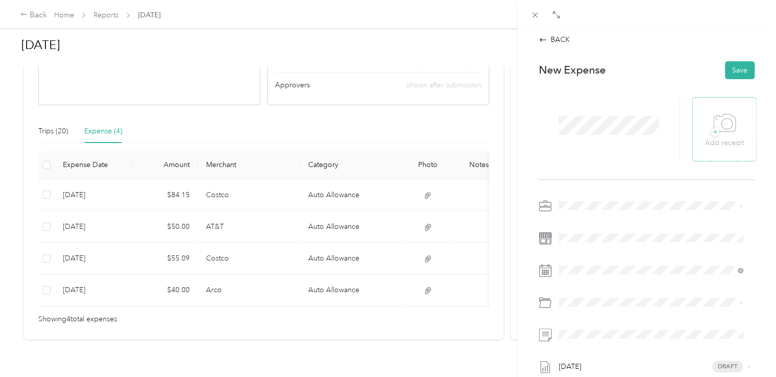
click at [705, 115] on div "+ Add receipt" at bounding box center [724, 128] width 39 height 39
click at [603, 257] on span "Work Mileage - User with auto allowance" at bounding box center [628, 259] width 131 height 9
click at [606, 259] on span "Work Mileage - User with auto allowance" at bounding box center [628, 259] width 131 height 9
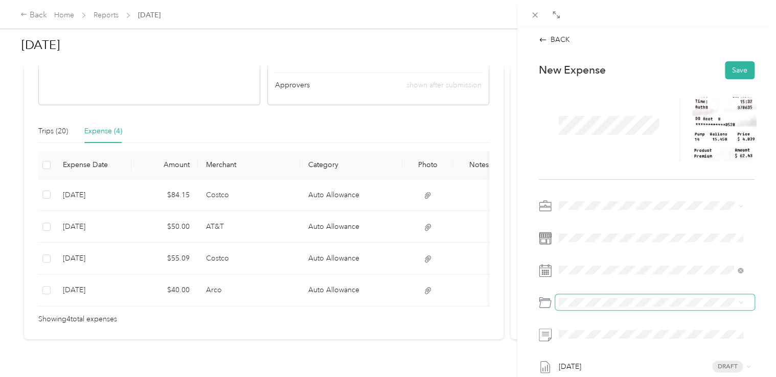
click at [603, 307] on span at bounding box center [654, 303] width 199 height 16
click at [608, 179] on span "Auto Allowance" at bounding box center [611, 180] width 51 height 9
click at [732, 70] on button "Save" at bounding box center [740, 70] width 30 height 18
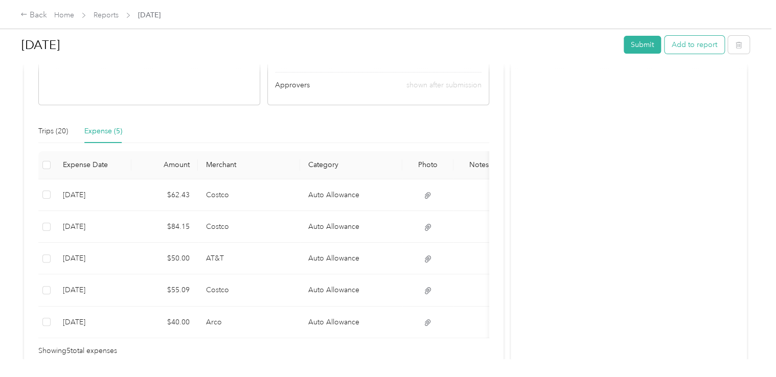
click at [691, 50] on button "Add to report" at bounding box center [695, 45] width 60 height 18
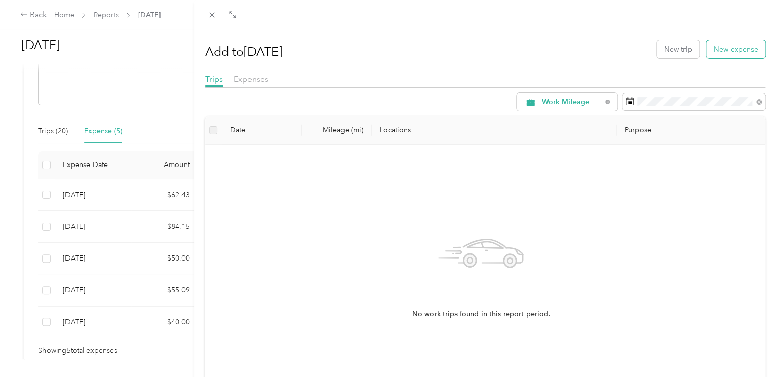
click at [714, 55] on button "New expense" at bounding box center [736, 49] width 59 height 18
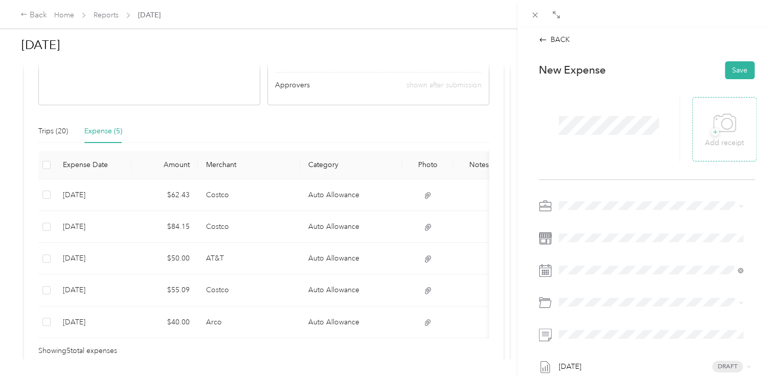
click at [705, 109] on div "+ Add receipt" at bounding box center [724, 128] width 39 height 39
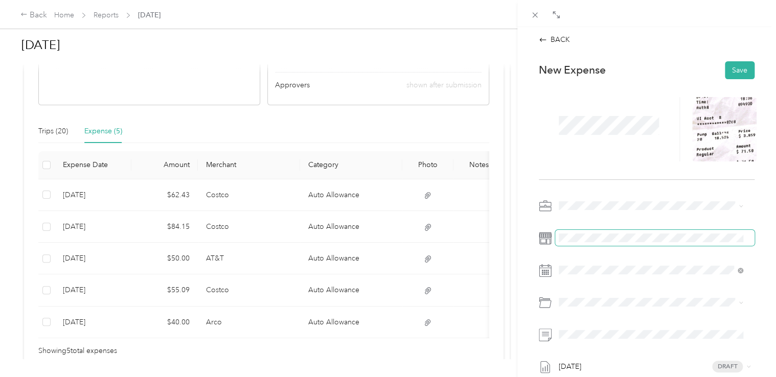
click at [567, 233] on span at bounding box center [654, 238] width 199 height 16
click at [569, 200] on span at bounding box center [654, 206] width 199 height 16
click at [611, 253] on li "Work Mileage - User with auto allowance" at bounding box center [651, 259] width 192 height 18
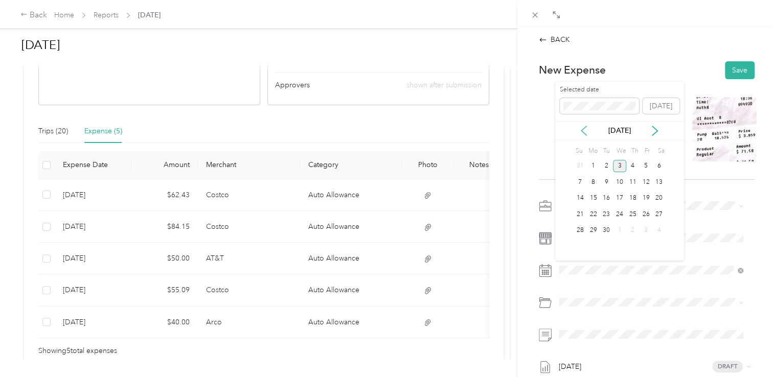
click at [588, 129] on icon at bounding box center [584, 131] width 10 height 10
click at [622, 201] on div "13" at bounding box center [619, 198] width 13 height 13
click at [615, 181] on span "Auto Allowance" at bounding box center [611, 180] width 51 height 9
click at [732, 67] on button "Save" at bounding box center [740, 70] width 30 height 18
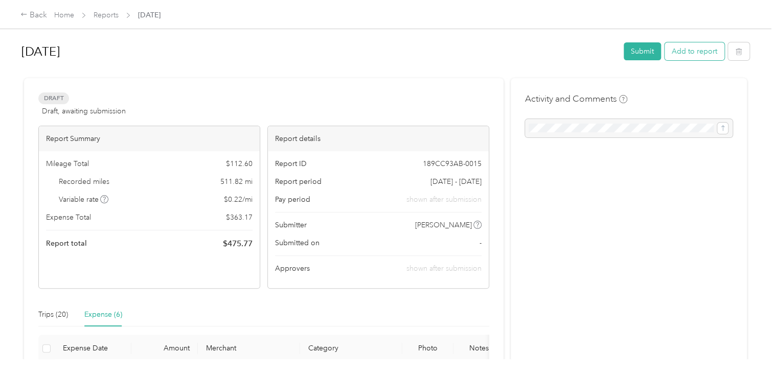
click at [685, 53] on button "Add to report" at bounding box center [695, 51] width 60 height 18
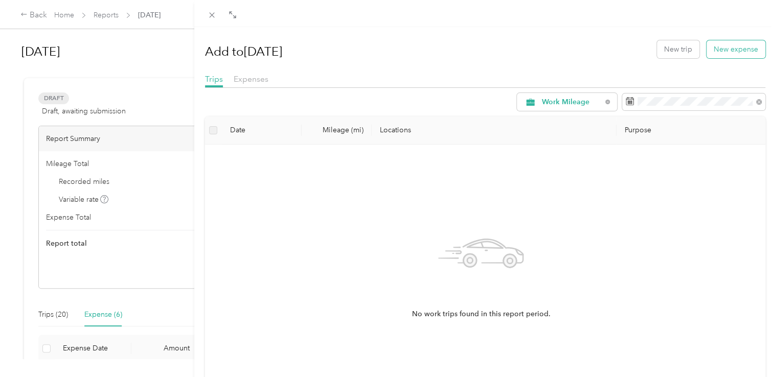
click at [726, 48] on button "New expense" at bounding box center [736, 49] width 59 height 18
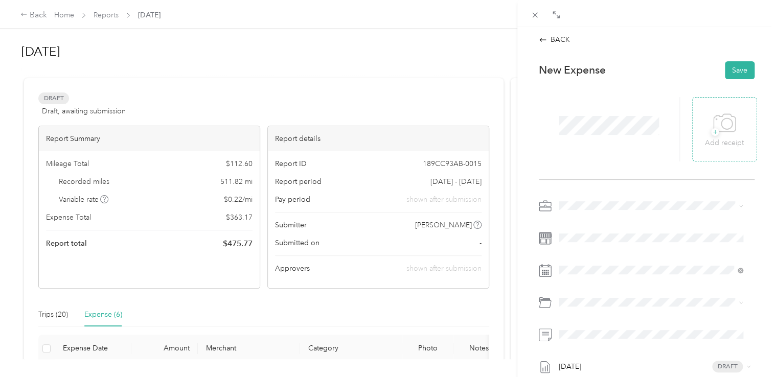
click at [706, 105] on div "+ Add receipt" at bounding box center [725, 129] width 64 height 64
click at [715, 125] on icon at bounding box center [724, 123] width 23 height 28
click at [601, 253] on li "Work Mileage - User with auto allowance" at bounding box center [651, 260] width 192 height 18
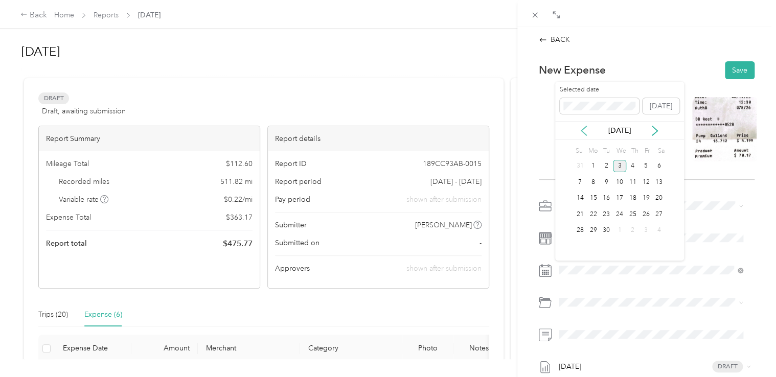
click at [581, 132] on icon at bounding box center [584, 131] width 10 height 10
click at [604, 211] on div "19" at bounding box center [606, 214] width 13 height 13
click at [605, 180] on span "Auto Allowance" at bounding box center [611, 179] width 51 height 9
click at [725, 73] on button "Save" at bounding box center [740, 70] width 30 height 18
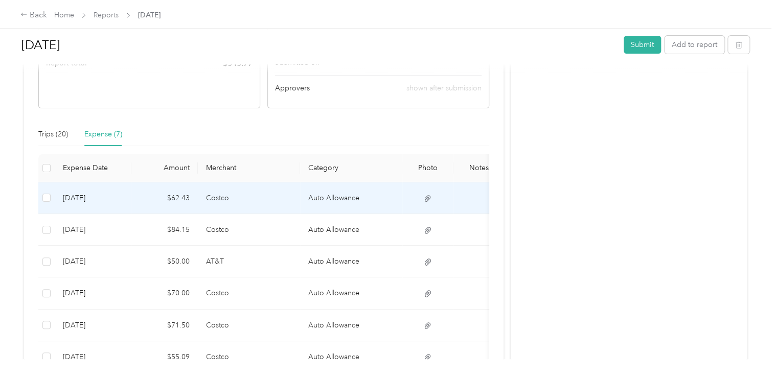
scroll to position [205, 0]
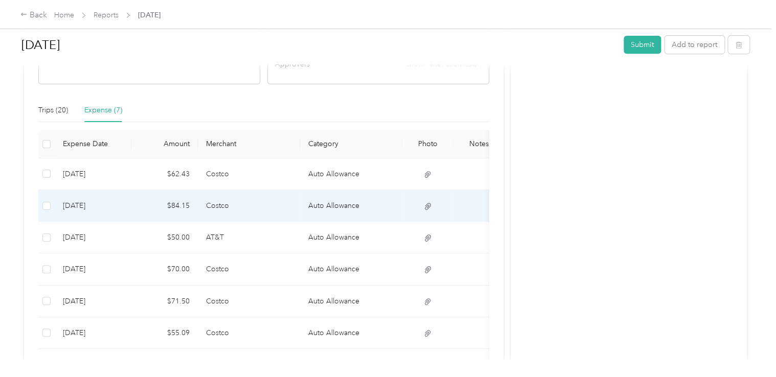
click at [80, 206] on td "[DATE]" at bounding box center [93, 206] width 77 height 32
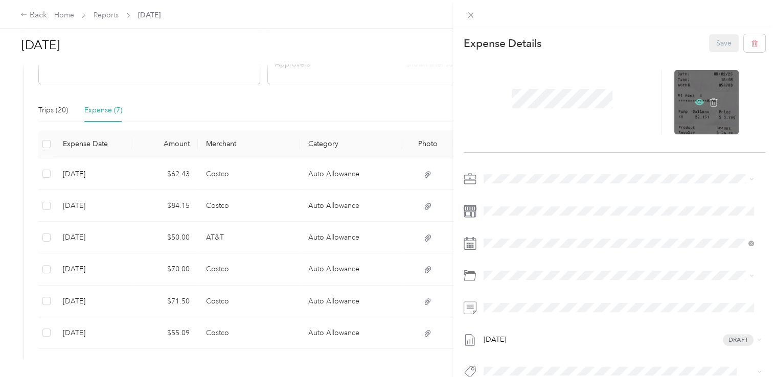
click at [695, 99] on icon at bounding box center [699, 102] width 9 height 9
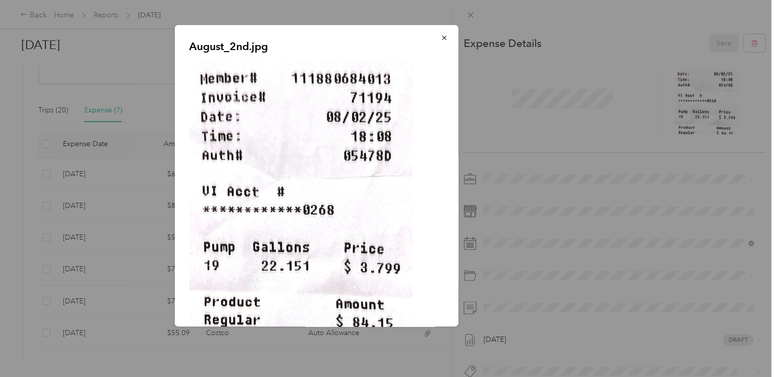
click at [596, 153] on div "August_2nd.jpg" at bounding box center [530, 177] width 284 height 305
click at [441, 36] on icon "button" at bounding box center [444, 37] width 7 height 7
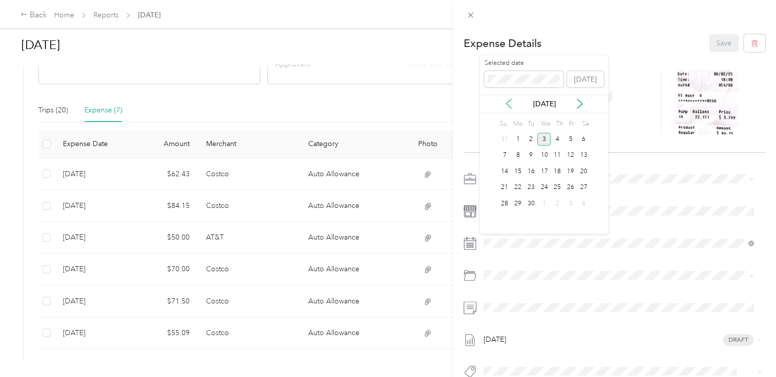
click at [511, 101] on icon at bounding box center [509, 104] width 10 height 10
click at [583, 137] on div "2" at bounding box center [583, 139] width 13 height 13
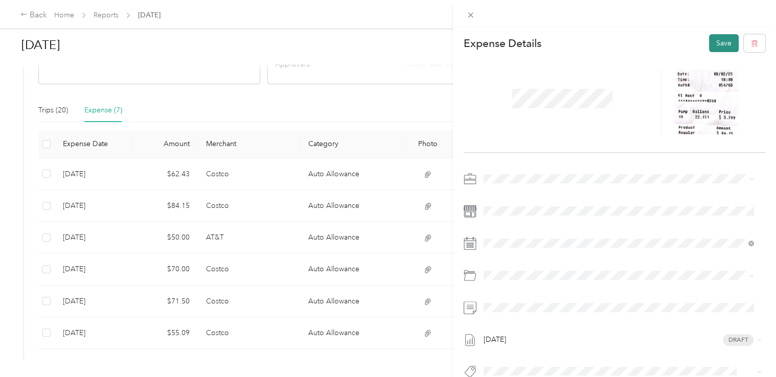
click at [713, 39] on button "Save" at bounding box center [724, 43] width 30 height 18
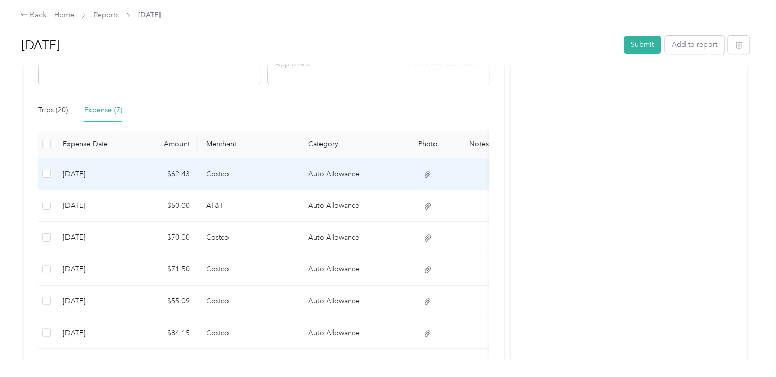
click at [81, 170] on td "[DATE]" at bounding box center [93, 175] width 77 height 32
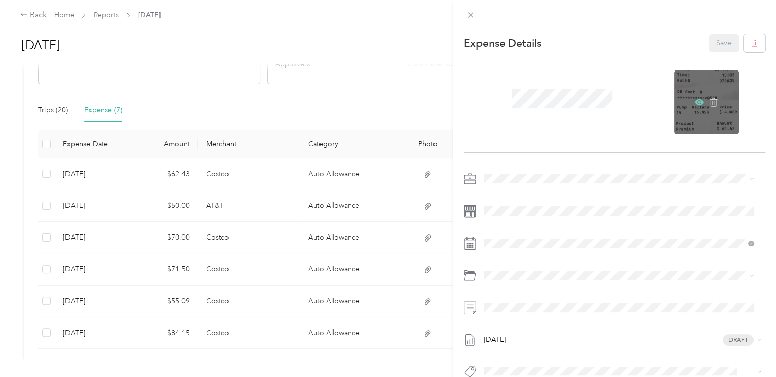
click at [695, 101] on icon at bounding box center [699, 102] width 9 height 9
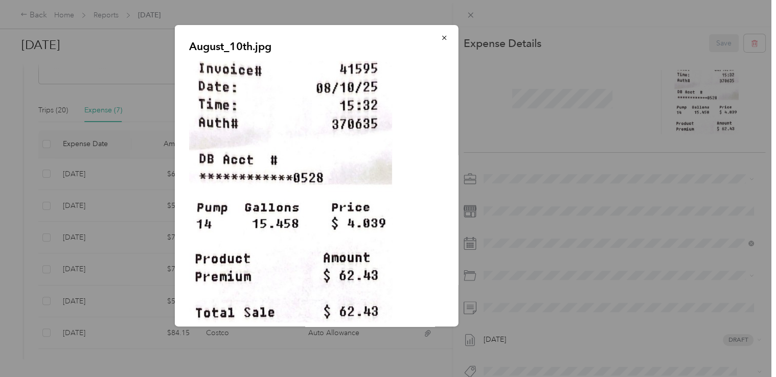
click at [489, 136] on div "August_10th.jpg" at bounding box center [530, 177] width 284 height 305
click at [442, 39] on icon "button" at bounding box center [444, 38] width 4 height 4
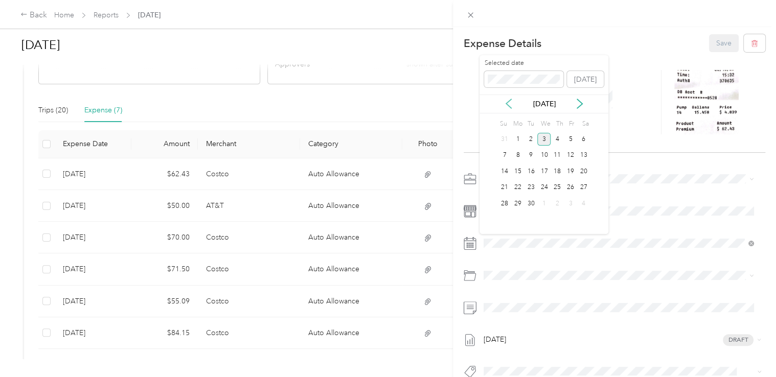
click at [511, 105] on icon at bounding box center [509, 104] width 10 height 10
click at [503, 169] on div "10" at bounding box center [504, 171] width 13 height 13
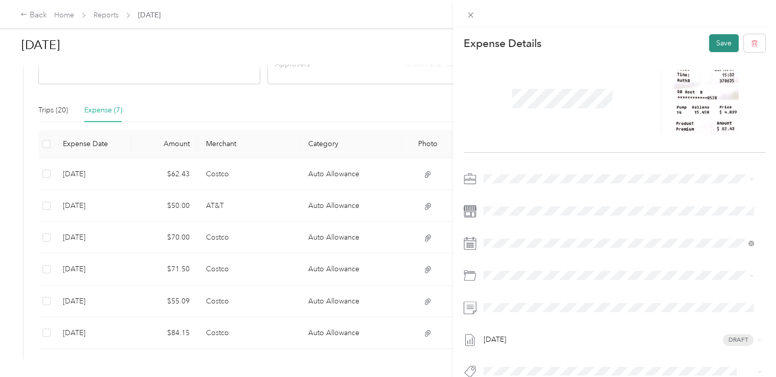
click at [711, 43] on button "Save" at bounding box center [724, 43] width 30 height 18
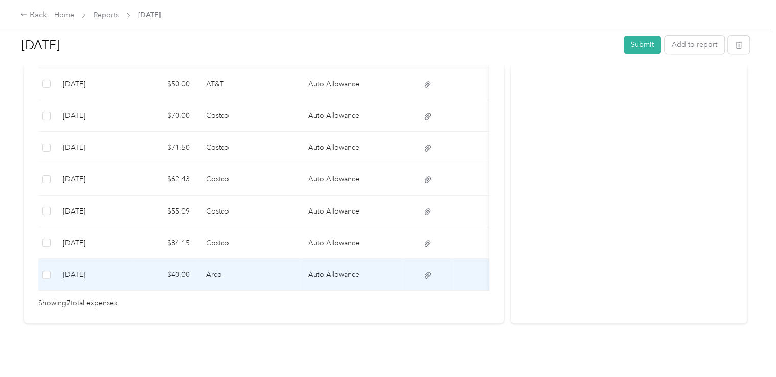
scroll to position [153, 0]
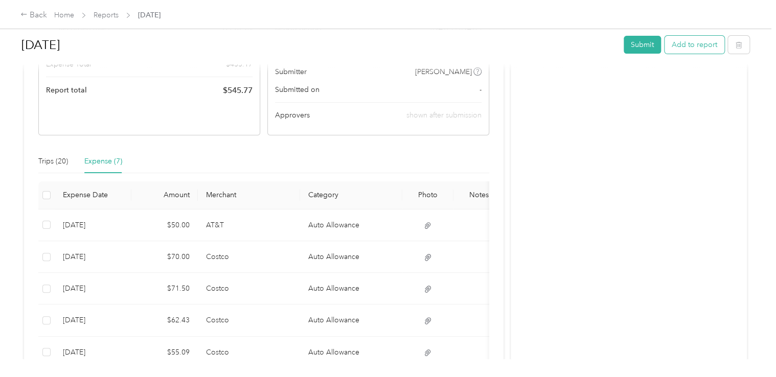
click at [704, 43] on button "Add to report" at bounding box center [695, 45] width 60 height 18
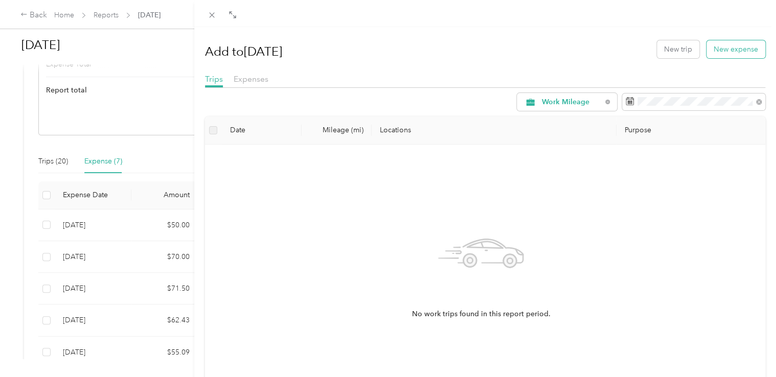
click at [723, 48] on button "New expense" at bounding box center [736, 49] width 59 height 18
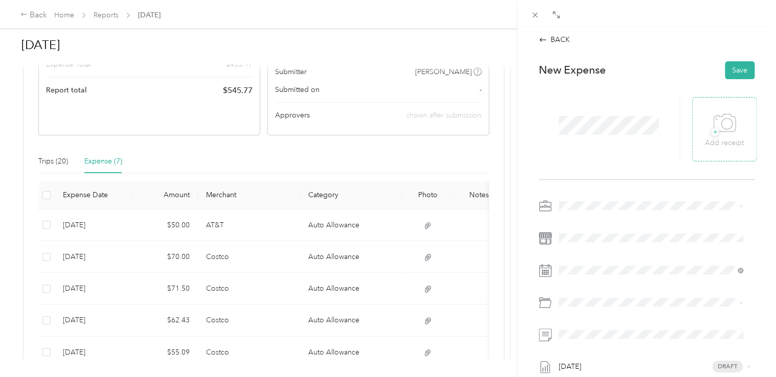
click at [713, 114] on icon at bounding box center [724, 123] width 23 height 28
click at [601, 259] on span "Work Mileage - User with auto allowance" at bounding box center [628, 259] width 131 height 9
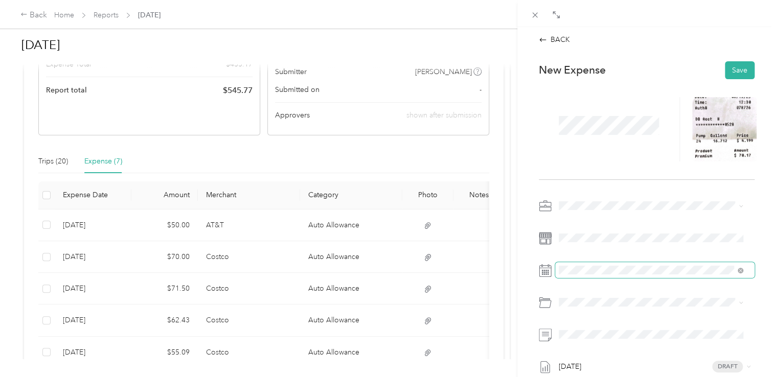
click at [570, 276] on span at bounding box center [654, 270] width 199 height 16
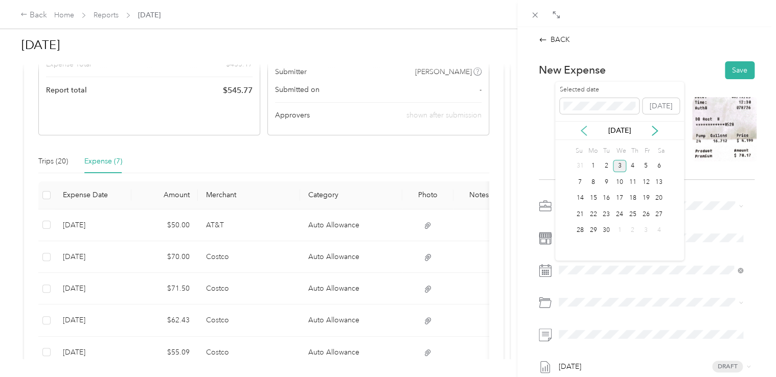
click at [588, 132] on icon at bounding box center [584, 131] width 10 height 10
click at [606, 213] on div "19" at bounding box center [606, 214] width 13 height 13
click at [608, 180] on span "Auto Allowance" at bounding box center [611, 180] width 51 height 9
click at [729, 66] on button "Save" at bounding box center [740, 70] width 30 height 18
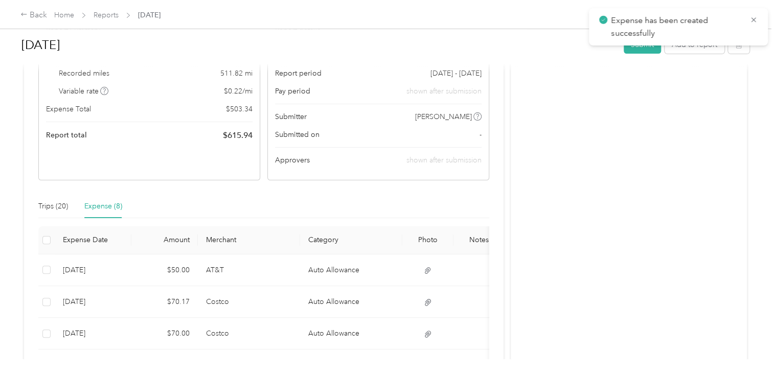
scroll to position [51, 0]
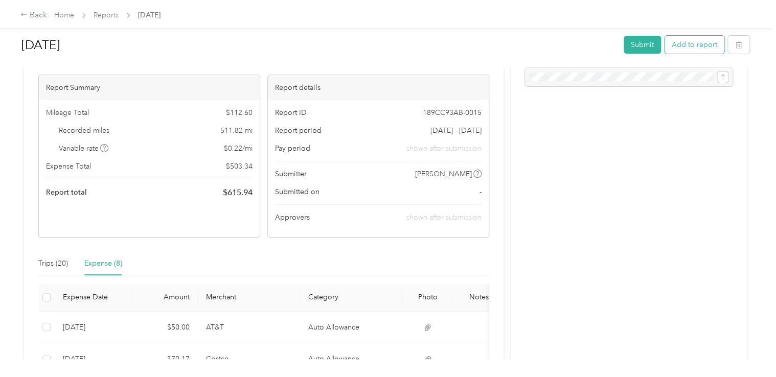
click at [685, 48] on button "Add to report" at bounding box center [695, 45] width 60 height 18
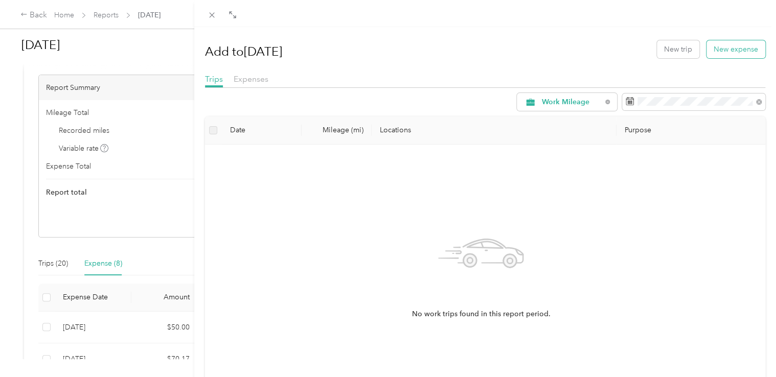
click at [720, 48] on button "New expense" at bounding box center [736, 49] width 59 height 18
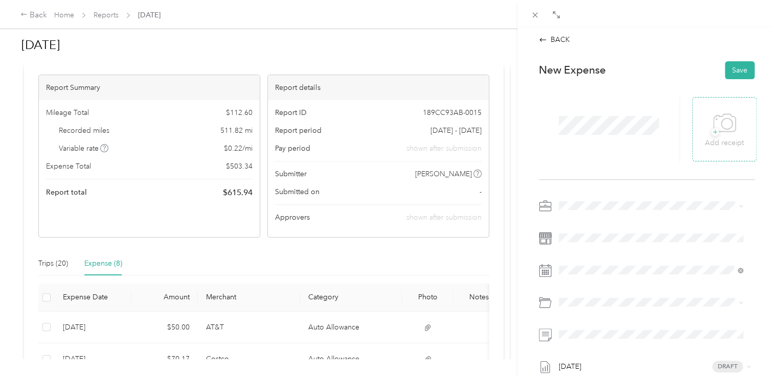
click at [716, 119] on icon at bounding box center [717, 120] width 2 height 2
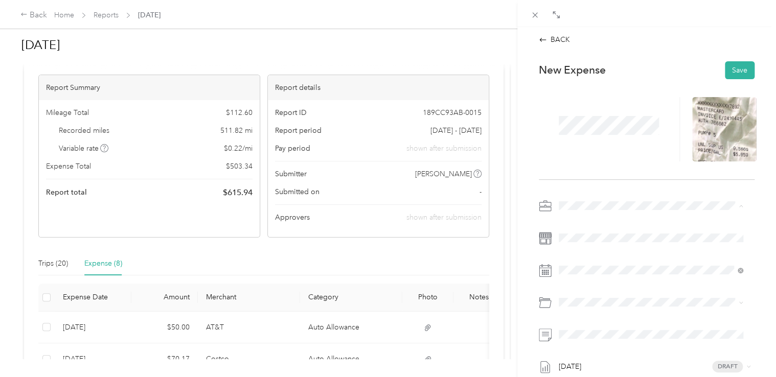
click at [587, 253] on li "Work Mileage - User with auto allowance" at bounding box center [651, 260] width 192 height 18
click at [588, 133] on icon at bounding box center [584, 131] width 10 height 10
click at [620, 213] on div "20" at bounding box center [619, 214] width 13 height 13
click at [598, 181] on span "Auto Allowance" at bounding box center [611, 180] width 51 height 9
click at [733, 69] on button "Save" at bounding box center [740, 70] width 30 height 18
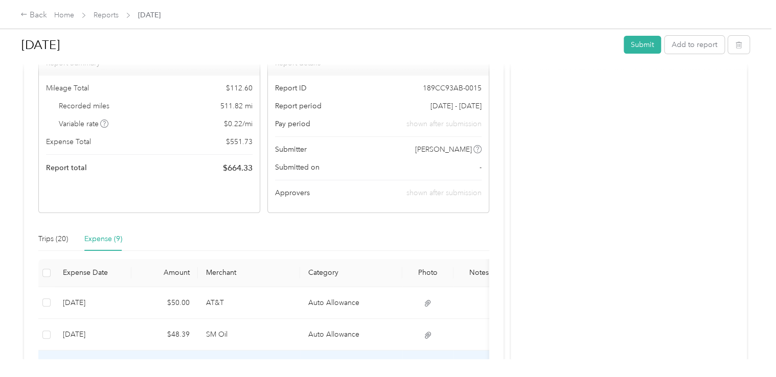
scroll to position [51, 0]
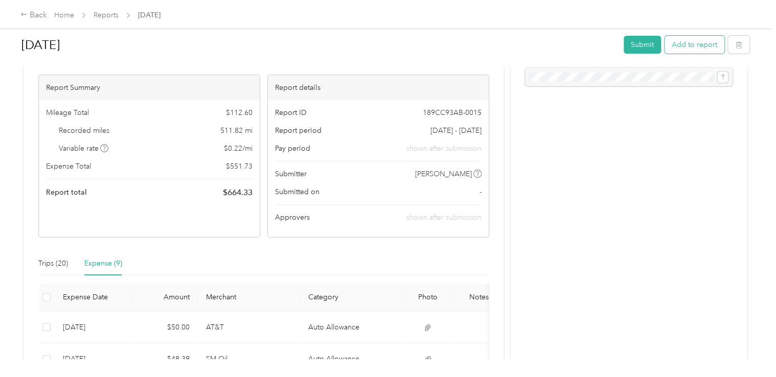
click at [683, 44] on button "Add to report" at bounding box center [695, 45] width 60 height 18
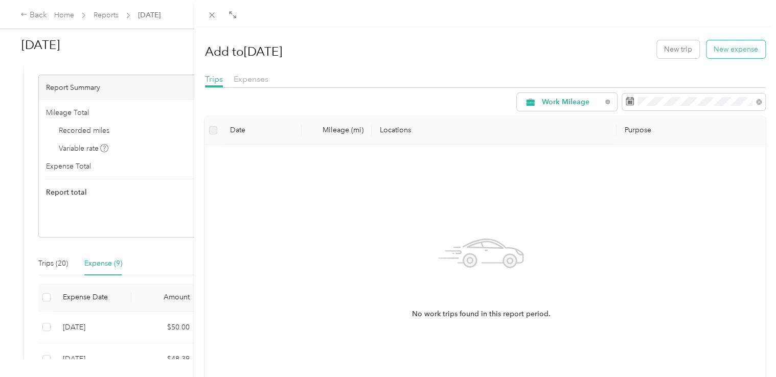
click at [710, 49] on button "New expense" at bounding box center [736, 49] width 59 height 18
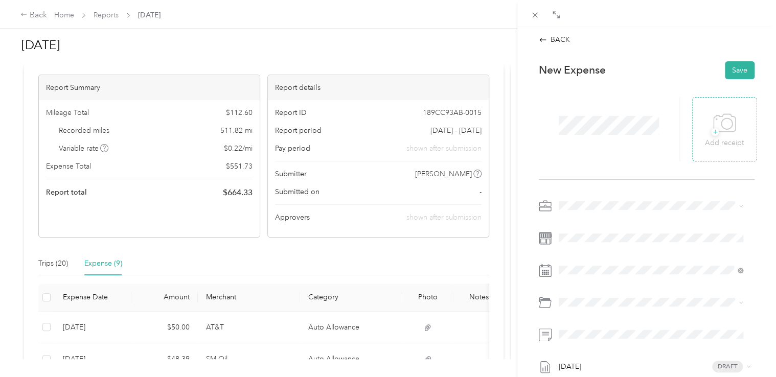
click at [707, 116] on div "+ Add receipt" at bounding box center [724, 128] width 39 height 39
click at [608, 262] on li "Work Mileage - User with auto allowance" at bounding box center [651, 260] width 192 height 18
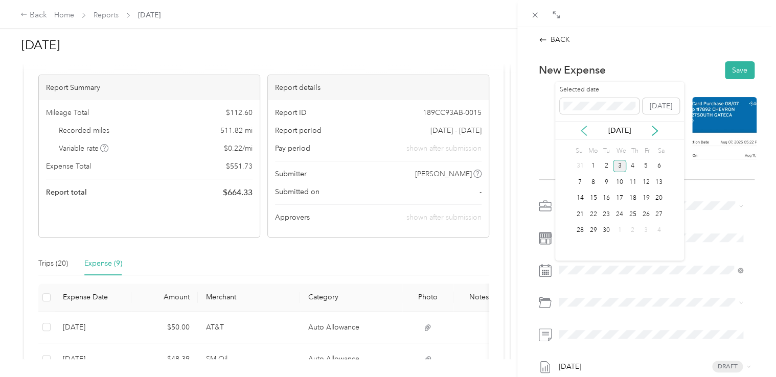
click at [585, 130] on icon at bounding box center [584, 131] width 10 height 10
click at [630, 182] on div "7" at bounding box center [633, 182] width 13 height 13
click at [595, 177] on span "Auto Allowance" at bounding box center [611, 180] width 51 height 9
click at [727, 71] on button "Save" at bounding box center [740, 70] width 30 height 18
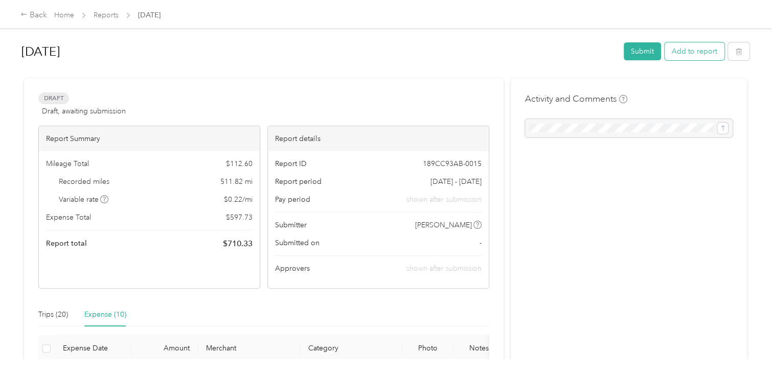
click at [682, 60] on button "Add to report" at bounding box center [695, 51] width 60 height 18
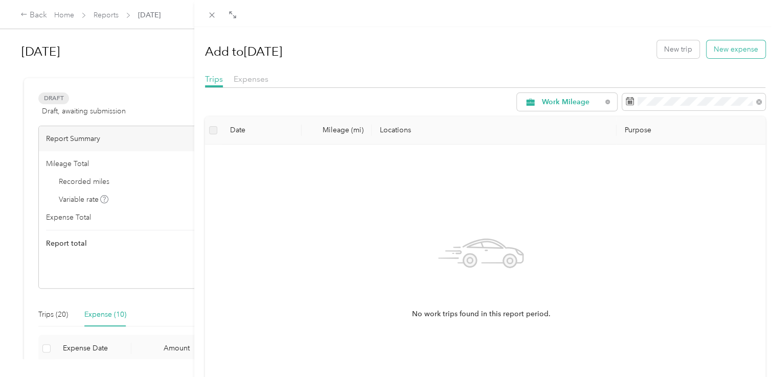
click at [719, 50] on button "New expense" at bounding box center [736, 49] width 59 height 18
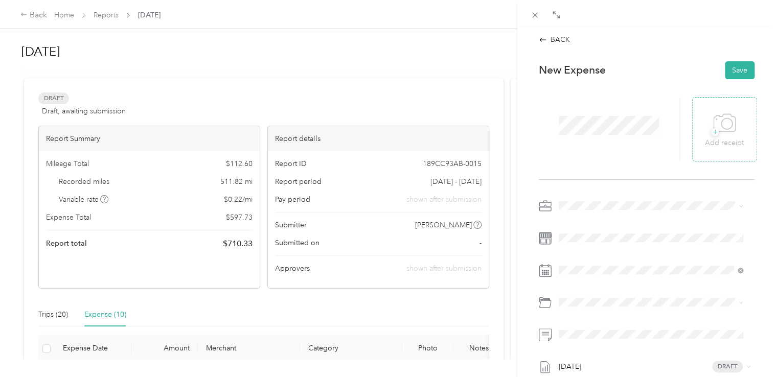
click at [706, 107] on div "+ Add receipt" at bounding box center [725, 129] width 64 height 64
click at [718, 129] on icon at bounding box center [724, 123] width 23 height 28
click at [579, 252] on li "Work Mileage - User with auto allowance" at bounding box center [651, 260] width 192 height 18
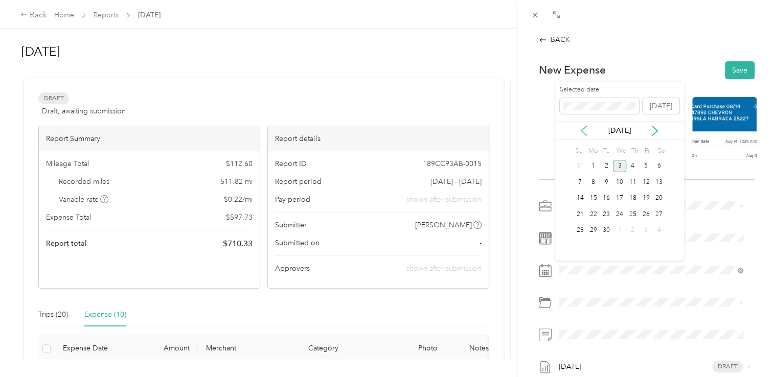
click at [583, 133] on icon at bounding box center [584, 131] width 10 height 10
click at [632, 182] on div "7" at bounding box center [633, 182] width 13 height 13
click at [595, 185] on li "Auto Allowance" at bounding box center [651, 179] width 192 height 18
click at [730, 71] on button "Save" at bounding box center [740, 70] width 30 height 18
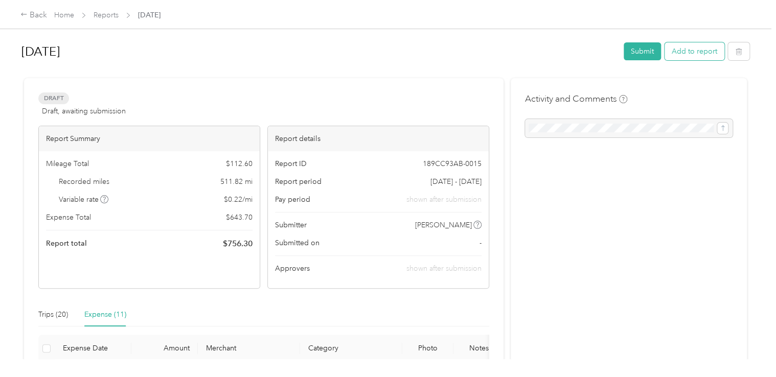
click at [683, 52] on button "Add to report" at bounding box center [695, 51] width 60 height 18
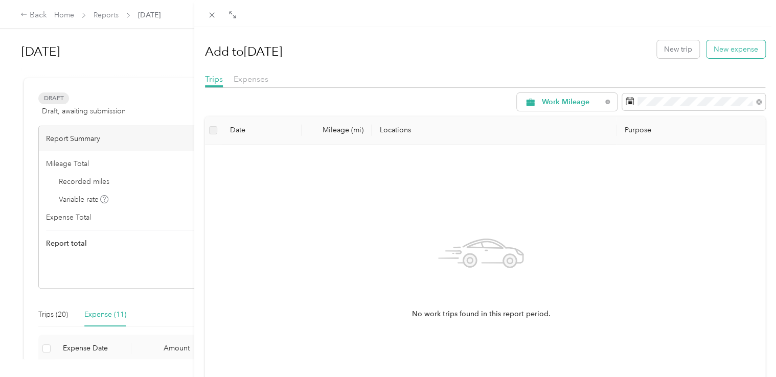
click at [733, 50] on button "New expense" at bounding box center [736, 49] width 59 height 18
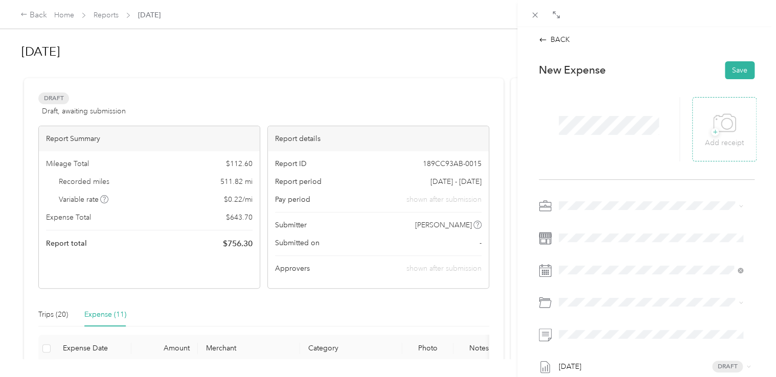
click at [705, 117] on div "+ Add receipt" at bounding box center [724, 128] width 39 height 39
click at [731, 128] on div "+ Add receipt" at bounding box center [724, 128] width 39 height 39
click at [601, 259] on span "Work Mileage - User with auto allowance" at bounding box center [628, 259] width 131 height 9
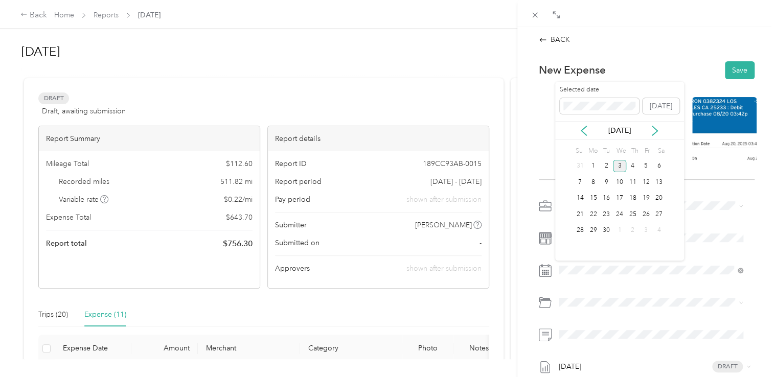
click at [588, 136] on div "[DATE]" at bounding box center [619, 130] width 129 height 11
click at [585, 135] on icon at bounding box center [584, 131] width 10 height 10
click at [620, 214] on div "20" at bounding box center [619, 214] width 13 height 13
click at [608, 180] on span "Auto Allowance" at bounding box center [611, 179] width 51 height 9
click at [732, 74] on button "Save" at bounding box center [740, 70] width 30 height 18
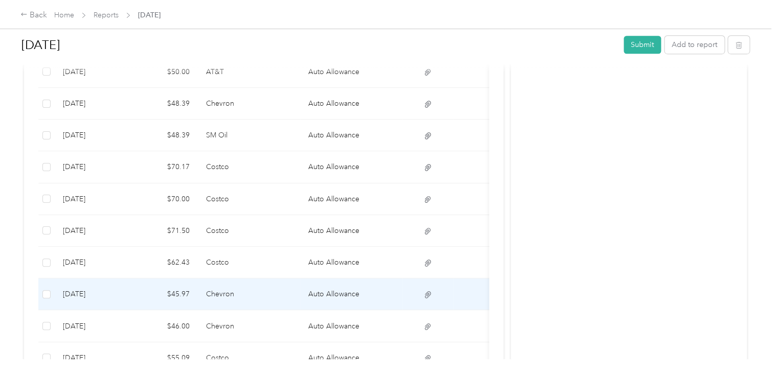
scroll to position [460, 0]
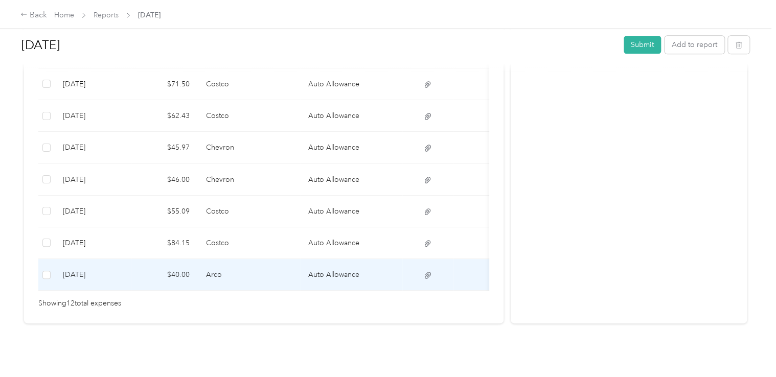
click at [149, 272] on td "$40.00" at bounding box center [164, 275] width 66 height 32
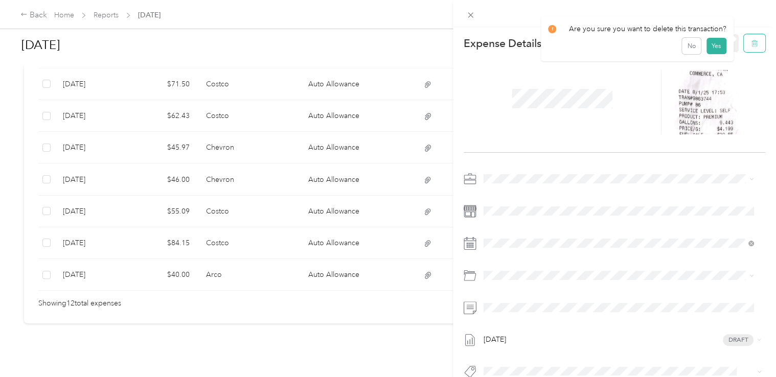
click at [751, 47] on icon "button" at bounding box center [754, 43] width 7 height 7
click at [708, 50] on button "Yes" at bounding box center [717, 50] width 20 height 16
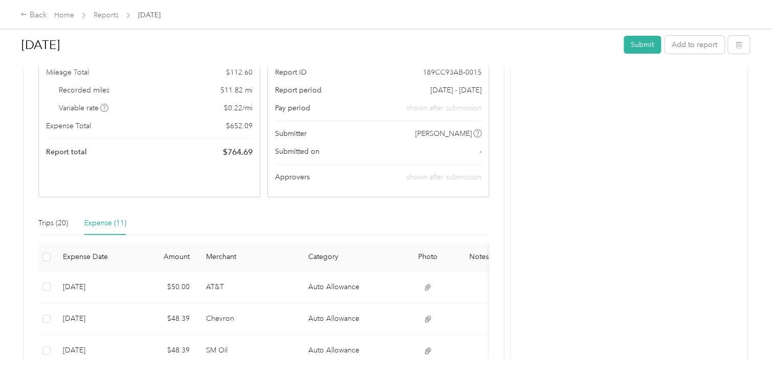
scroll to position [153, 0]
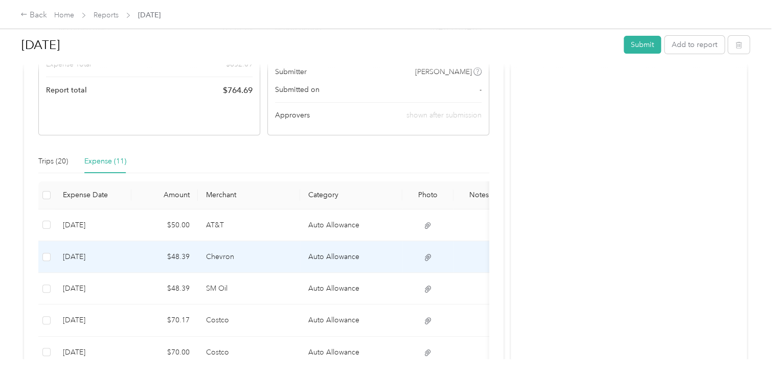
click at [184, 259] on td "$48.39" at bounding box center [164, 257] width 66 height 32
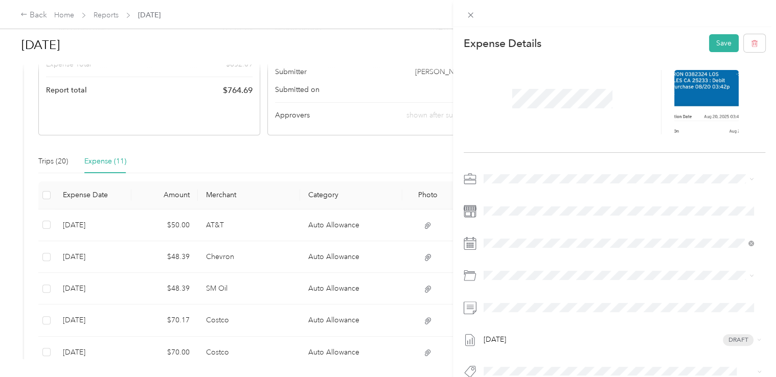
click at [268, 263] on div "This expense cannot be edited because it is either under review, approved, or p…" at bounding box center [388, 188] width 776 height 377
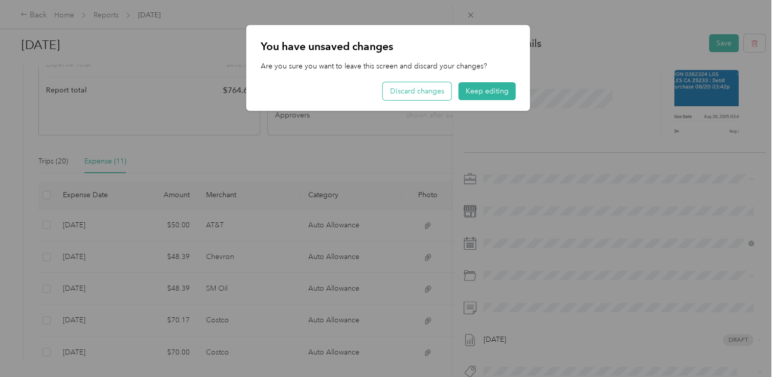
click at [434, 95] on button "Discard changes" at bounding box center [417, 91] width 69 height 18
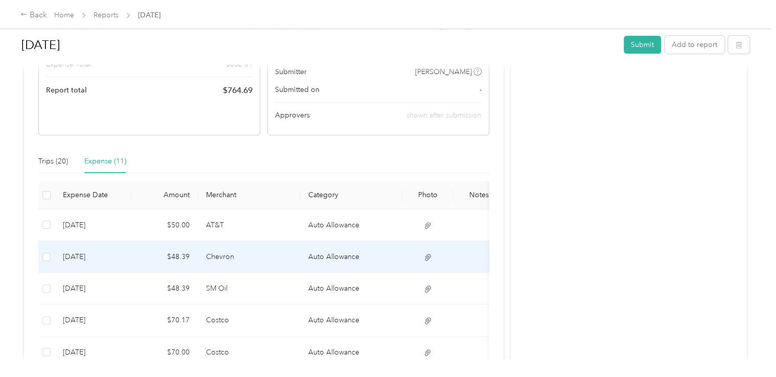
click at [181, 263] on td "$48.39" at bounding box center [164, 257] width 66 height 32
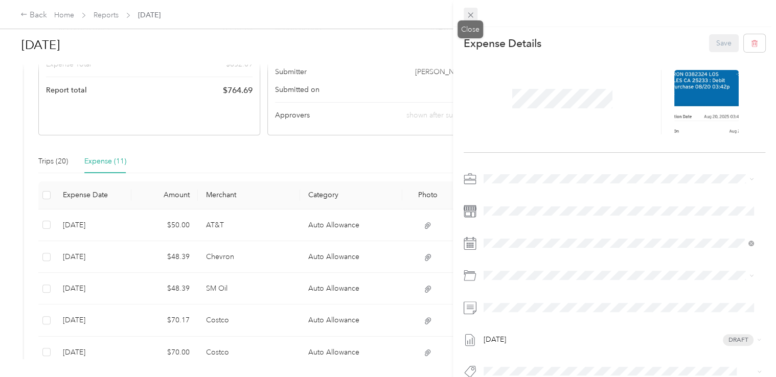
click at [472, 14] on icon at bounding box center [470, 15] width 5 height 5
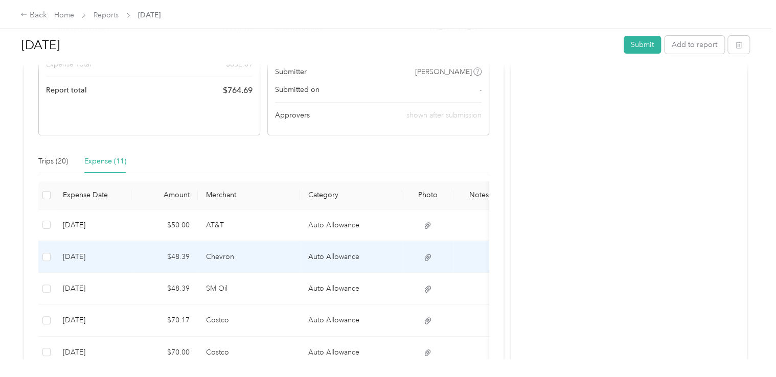
click at [176, 261] on td "$48.39" at bounding box center [164, 257] width 66 height 32
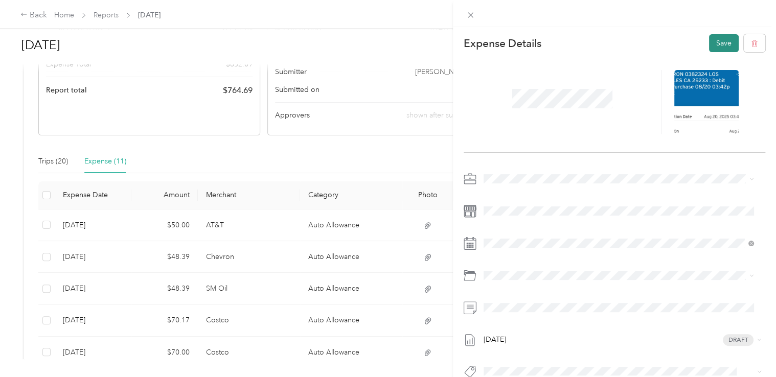
click at [716, 41] on button "Save" at bounding box center [724, 43] width 30 height 18
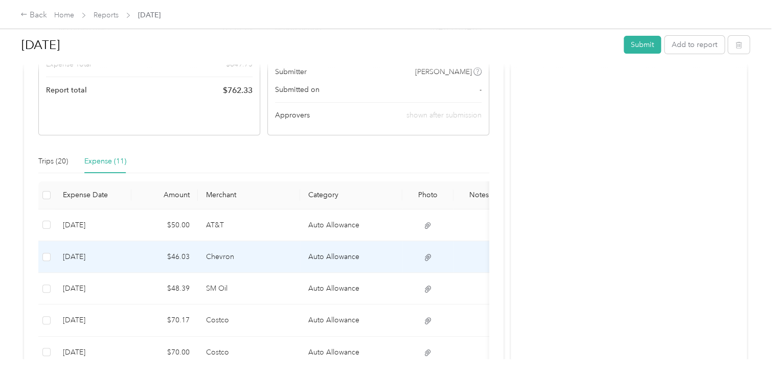
click at [190, 254] on td "$46.03" at bounding box center [164, 257] width 66 height 32
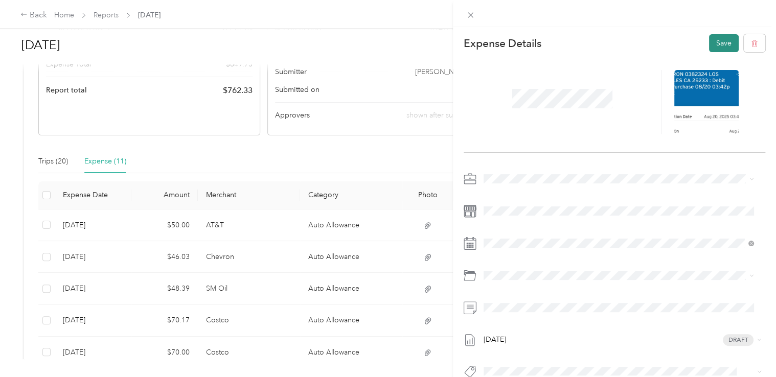
click at [710, 44] on button "Save" at bounding box center [724, 43] width 30 height 18
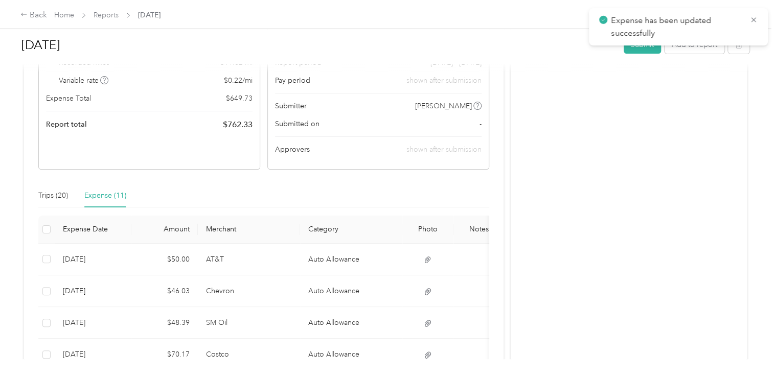
scroll to position [102, 0]
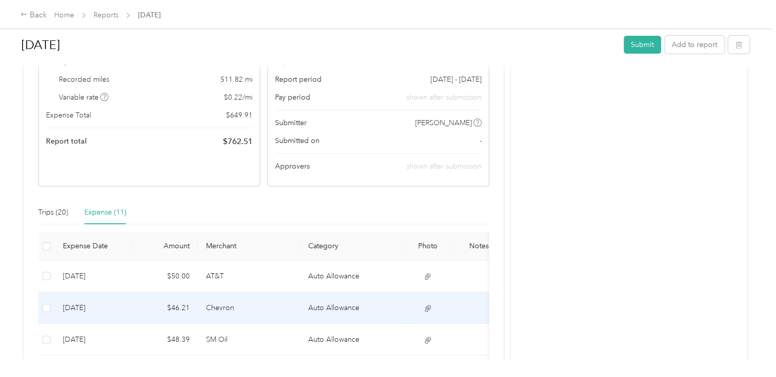
click at [182, 308] on td "$46.21" at bounding box center [164, 309] width 66 height 32
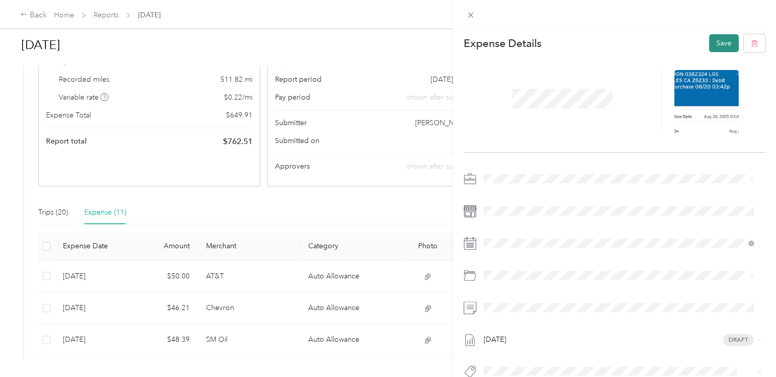
click at [710, 43] on button "Save" at bounding box center [724, 43] width 30 height 18
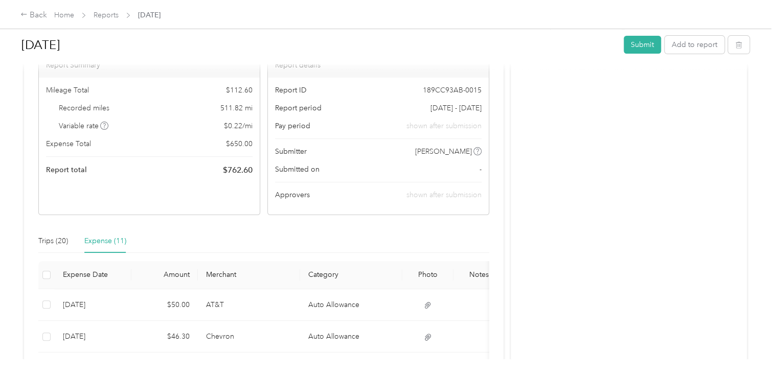
scroll to position [0, 0]
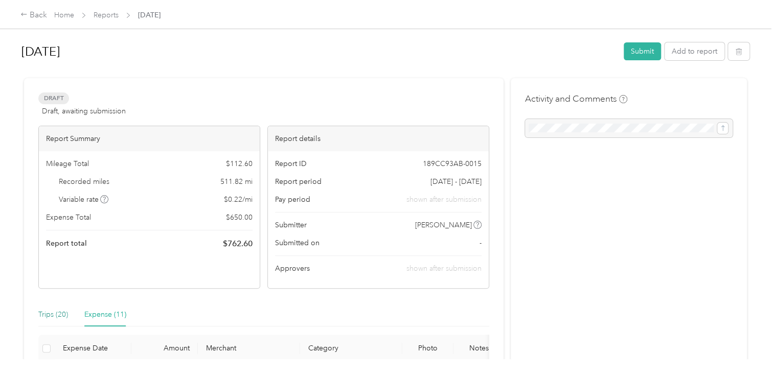
click at [51, 319] on div "Trips (20)" at bounding box center [53, 314] width 30 height 11
click at [100, 314] on div "Expense (11)" at bounding box center [105, 314] width 42 height 11
click at [636, 51] on button "Submit" at bounding box center [642, 51] width 37 height 18
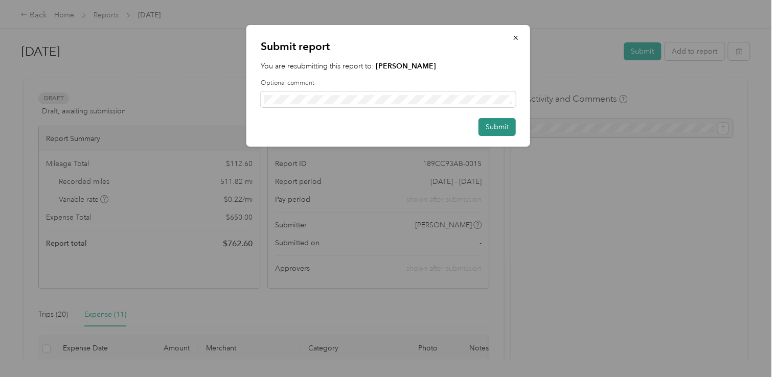
click at [494, 128] on button "Submit" at bounding box center [497, 127] width 37 height 18
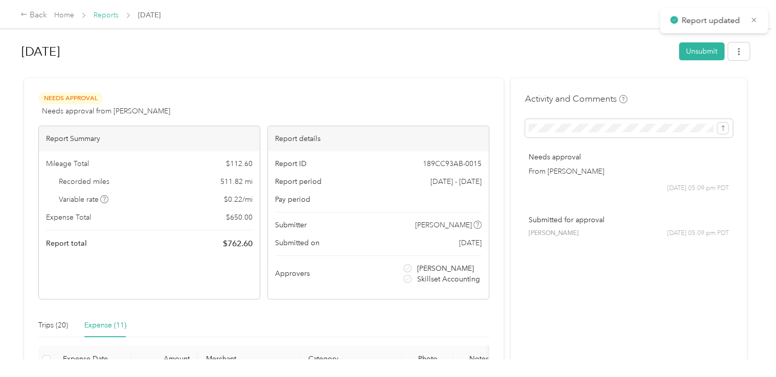
click at [107, 16] on link "Reports" at bounding box center [106, 15] width 25 height 9
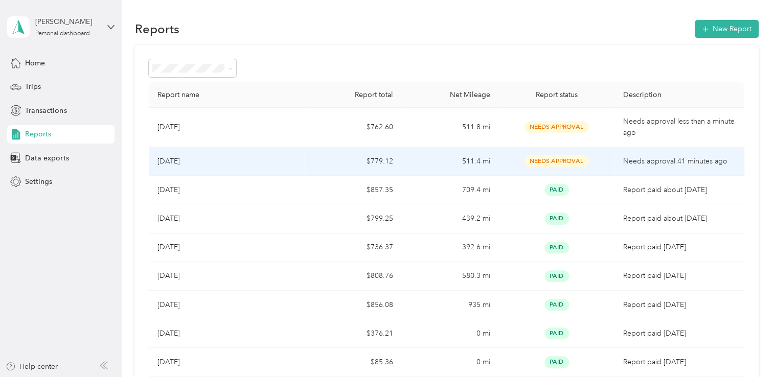
click at [408, 158] on td "511.4 mi" at bounding box center [450, 161] width 97 height 29
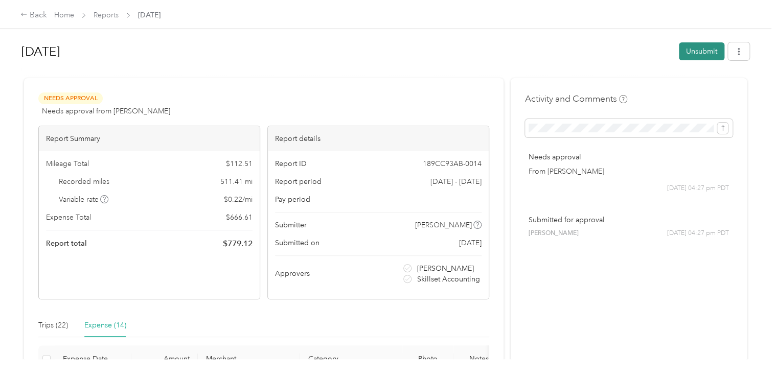
click at [694, 52] on button "Unsubmit" at bounding box center [702, 51] width 46 height 18
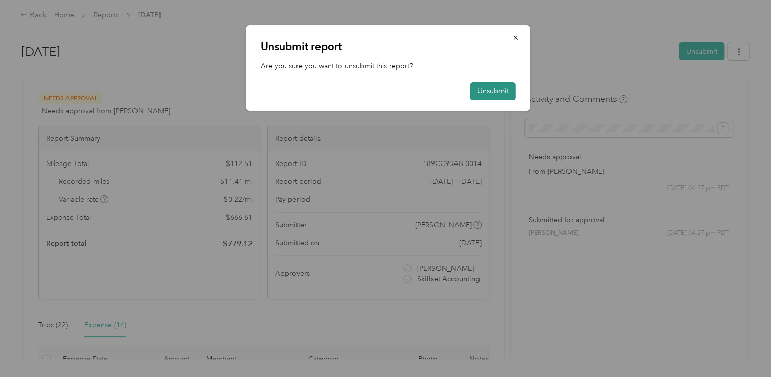
click at [495, 94] on button "Unsubmit" at bounding box center [494, 91] width 46 height 18
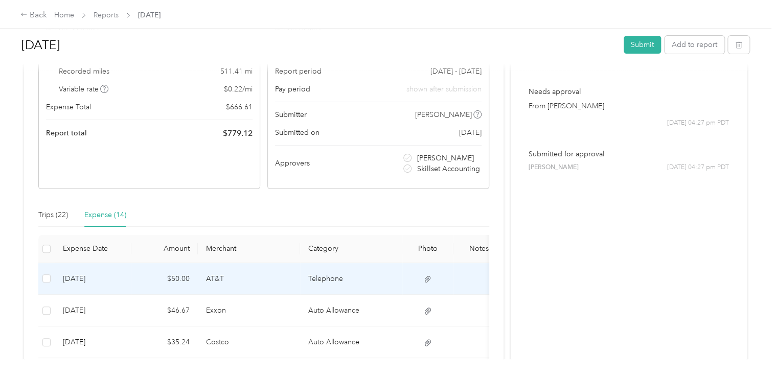
scroll to position [191, 0]
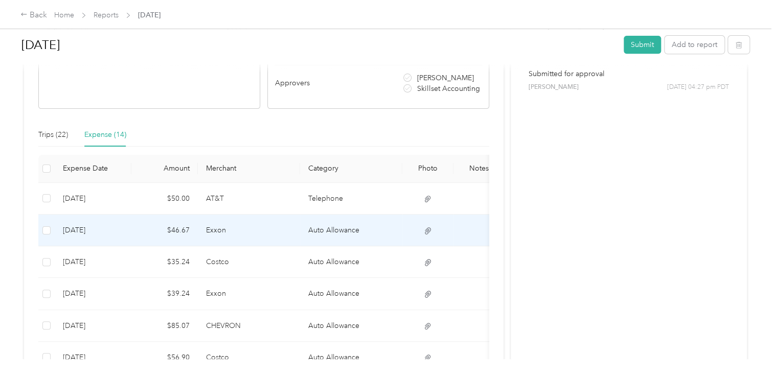
click at [181, 234] on td "$46.67" at bounding box center [164, 231] width 66 height 32
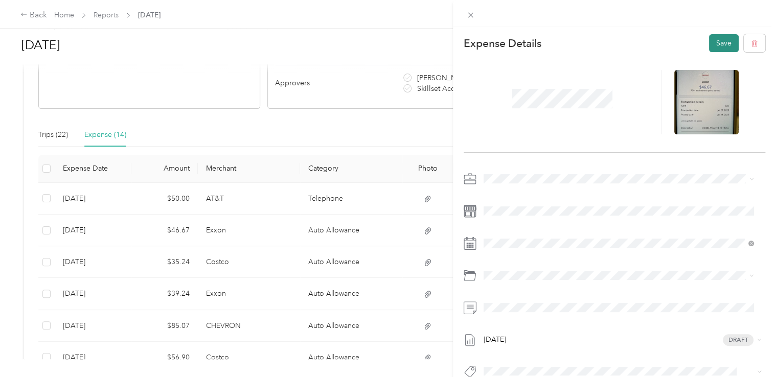
click at [709, 39] on button "Save" at bounding box center [724, 43] width 30 height 18
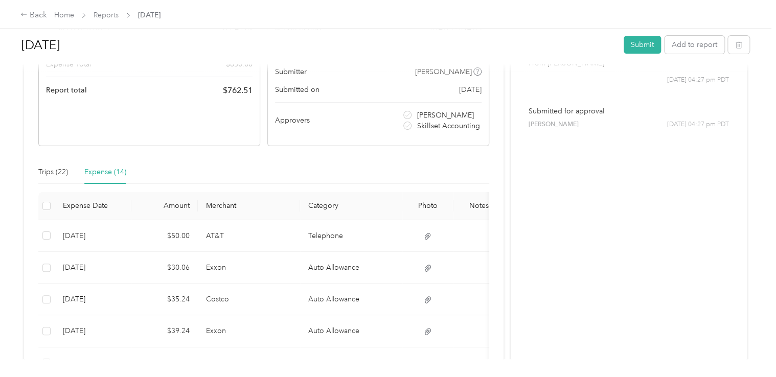
scroll to position [0, 0]
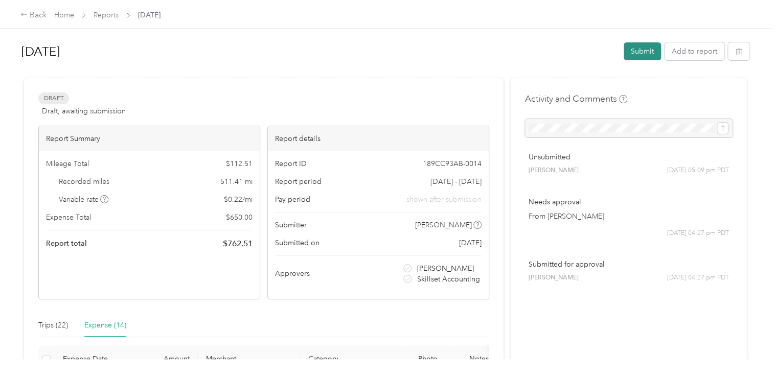
click at [638, 59] on button "Submit" at bounding box center [642, 51] width 37 height 18
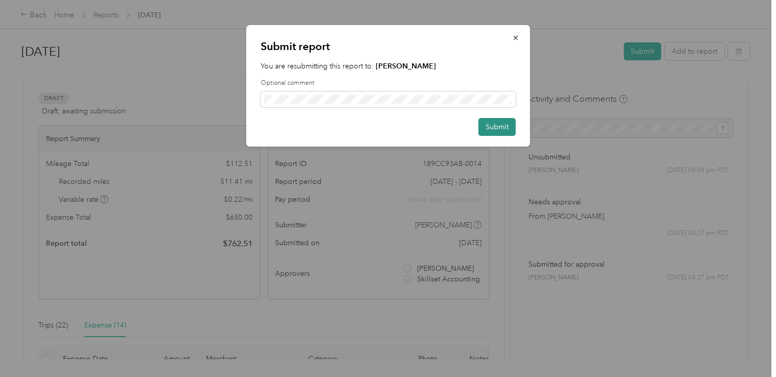
click at [494, 125] on button "Submit" at bounding box center [497, 127] width 37 height 18
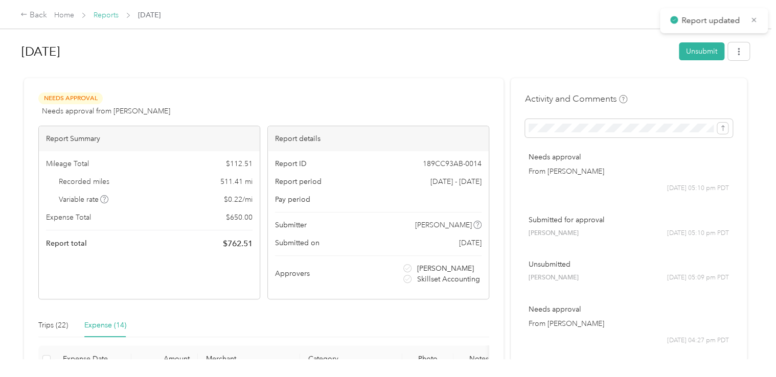
click at [109, 12] on link "Reports" at bounding box center [106, 15] width 25 height 9
